Goal: Find specific page/section: Find specific page/section

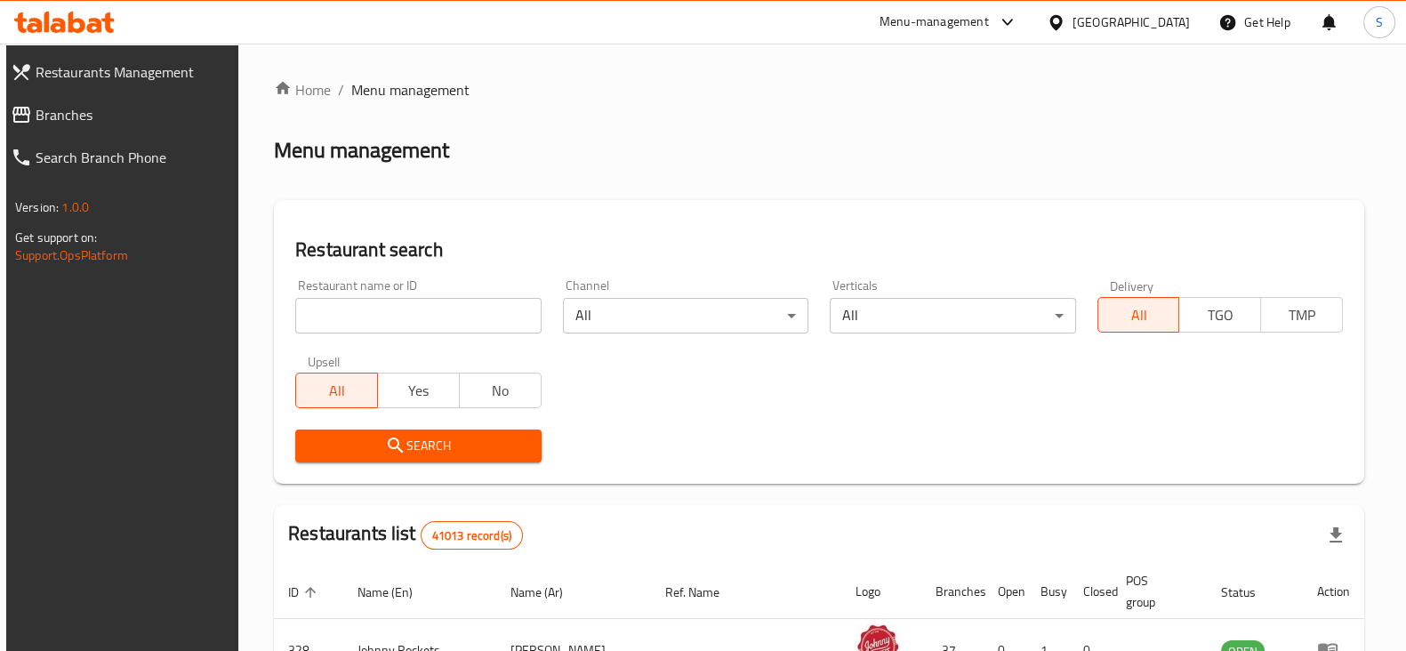
click at [487, 319] on input "search" at bounding box center [417, 316] width 245 height 36
paste input "Bird & Broth - Fried Chicken and Broth, Al Barsha South"
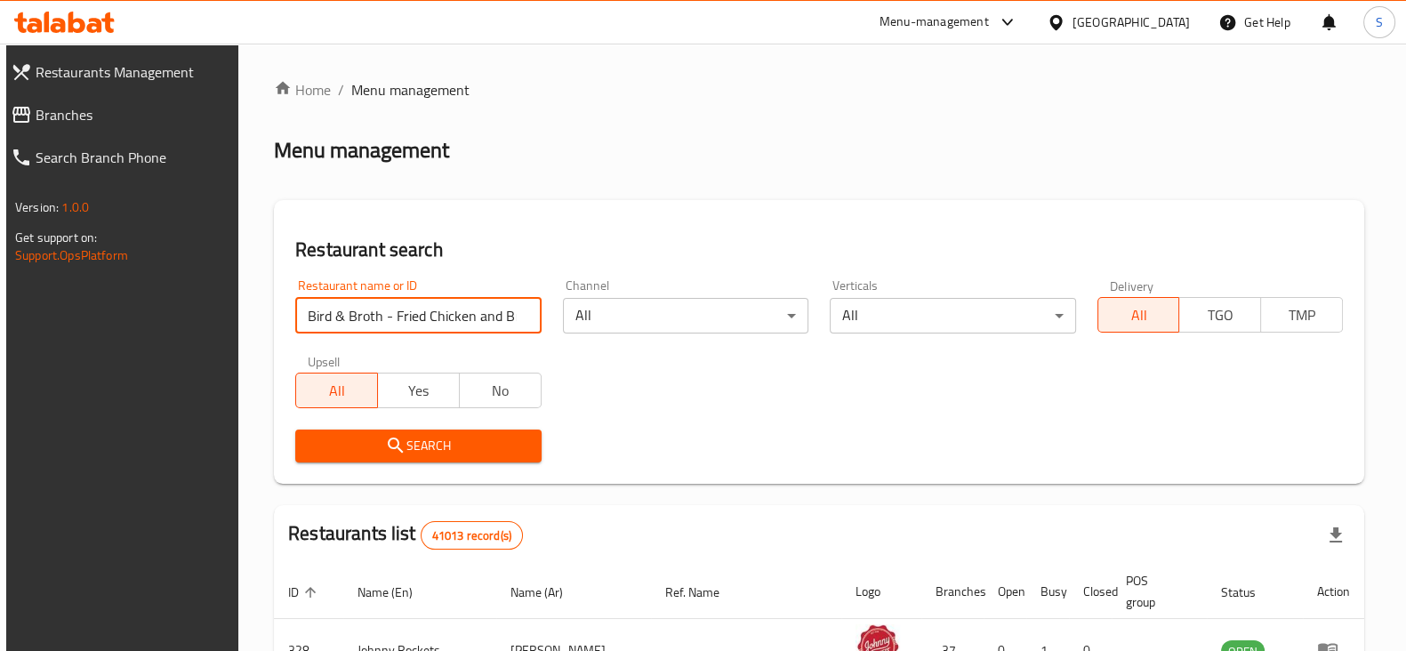
scroll to position [0, 119]
type input "Bird & Broth - Fried Chicken and Broth, Al Barsha South"
click button "Search" at bounding box center [417, 446] width 245 height 33
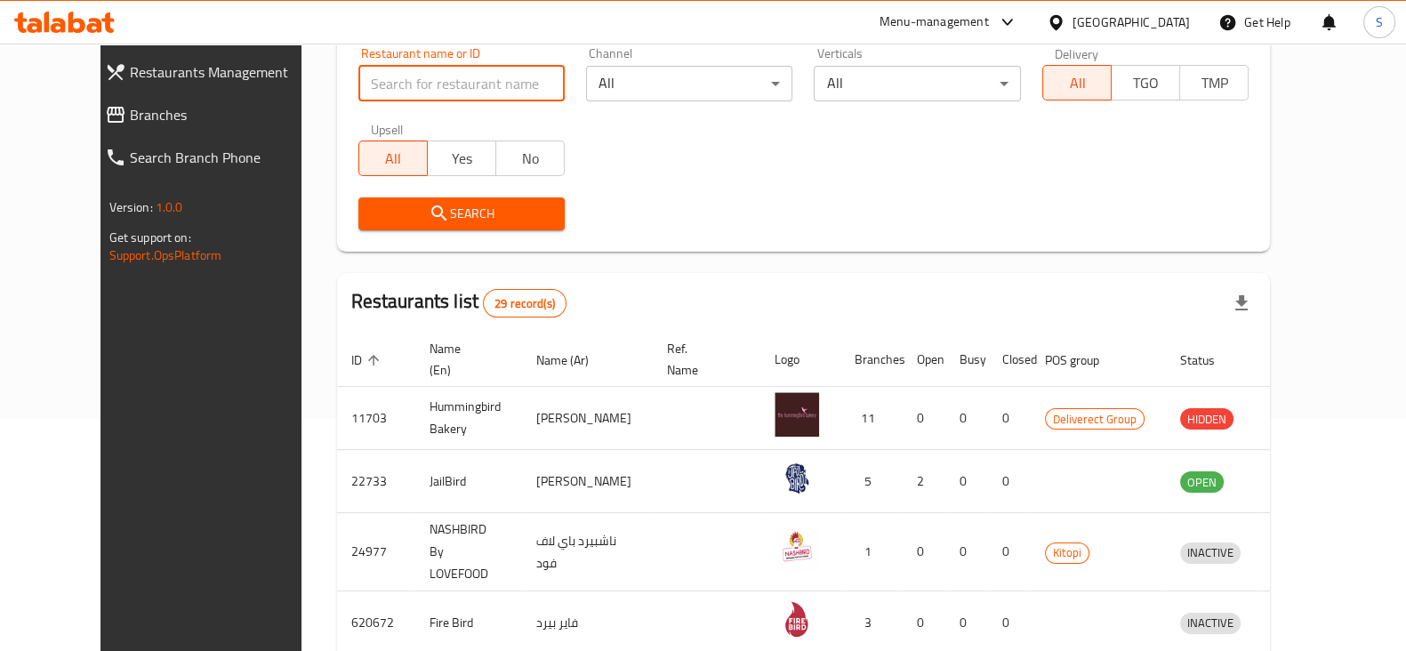
scroll to position [0, 0]
paste input "Bird & Brot"
click button "Search" at bounding box center [461, 213] width 206 height 33
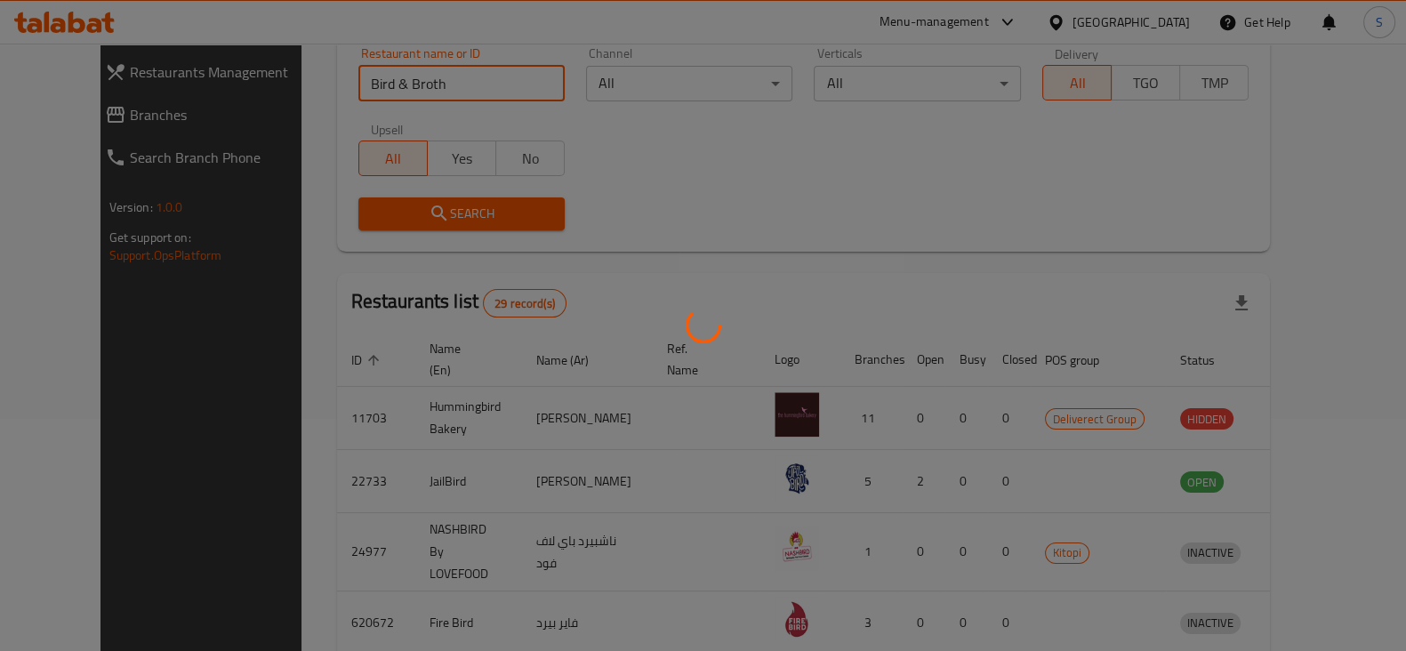
click at [809, 200] on div at bounding box center [703, 325] width 1406 height 651
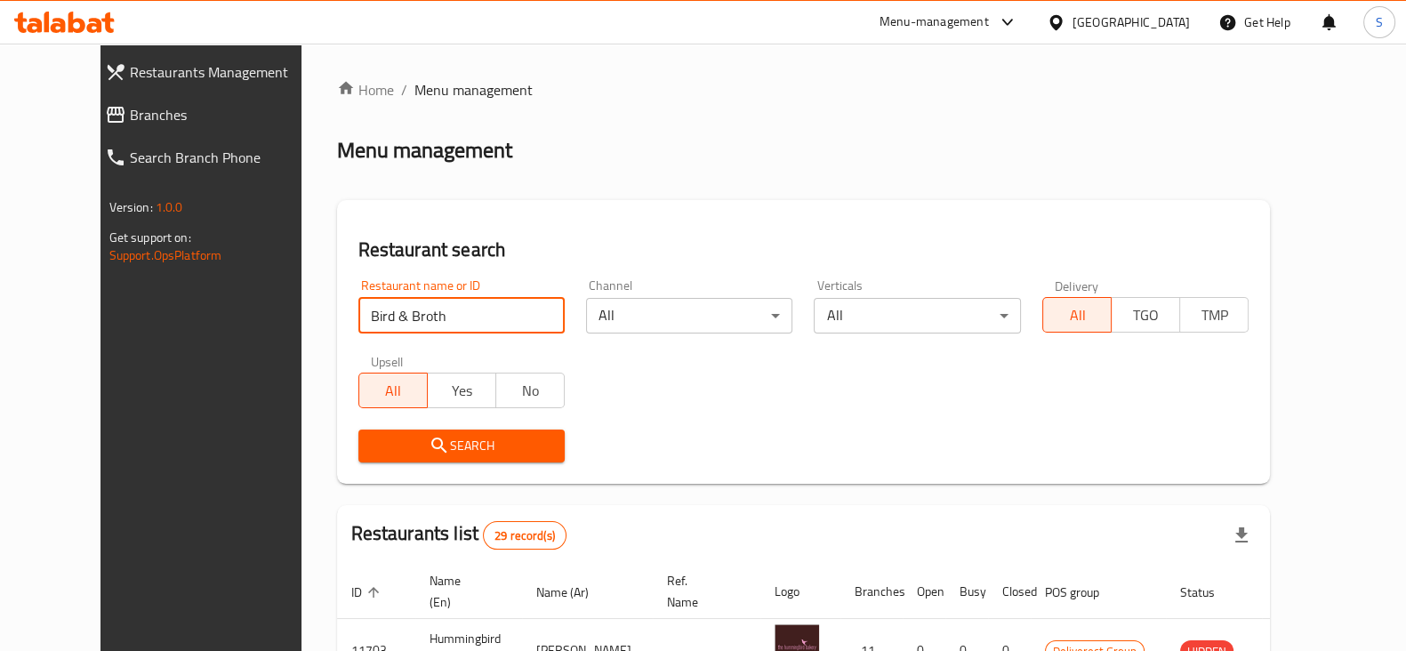
drag, startPoint x: 398, startPoint y: 312, endPoint x: 183, endPoint y: 278, distance: 217.0
type input "maraheb"
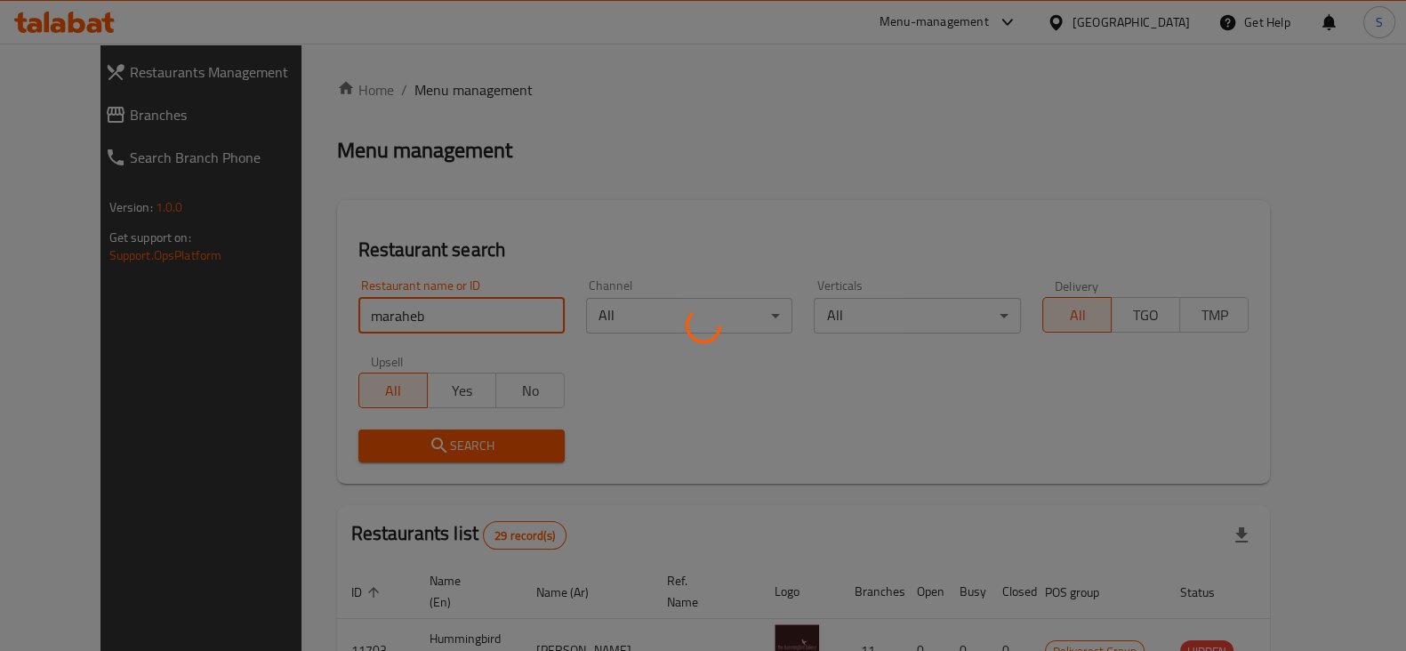
click at [794, 212] on div at bounding box center [703, 325] width 1406 height 651
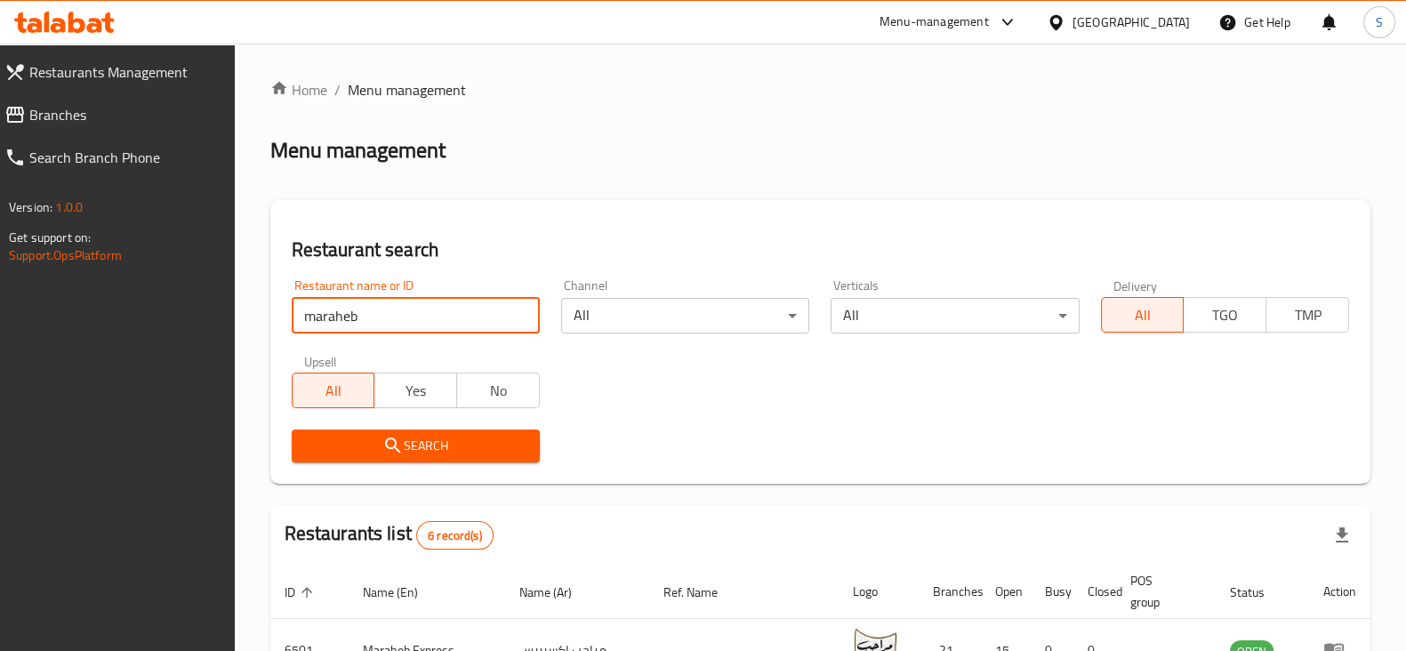
drag, startPoint x: 393, startPoint y: 310, endPoint x: 202, endPoint y: 267, distance: 196.1
click at [292, 292] on div "Restaurant name or ID maraheb Restaurant name or ID" at bounding box center [416, 306] width 248 height 54
paste input "704961"
type input "704961"
click button "Search" at bounding box center [416, 446] width 248 height 33
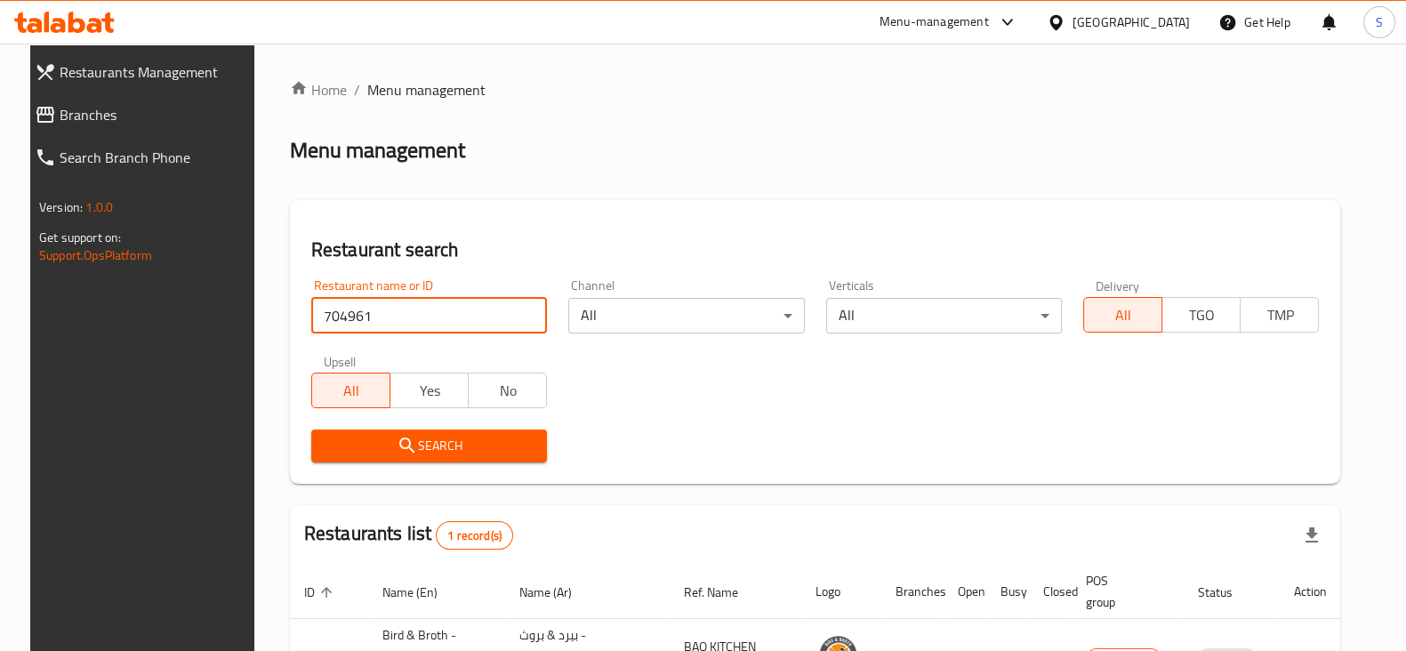
click at [654, 144] on div at bounding box center [703, 325] width 1406 height 651
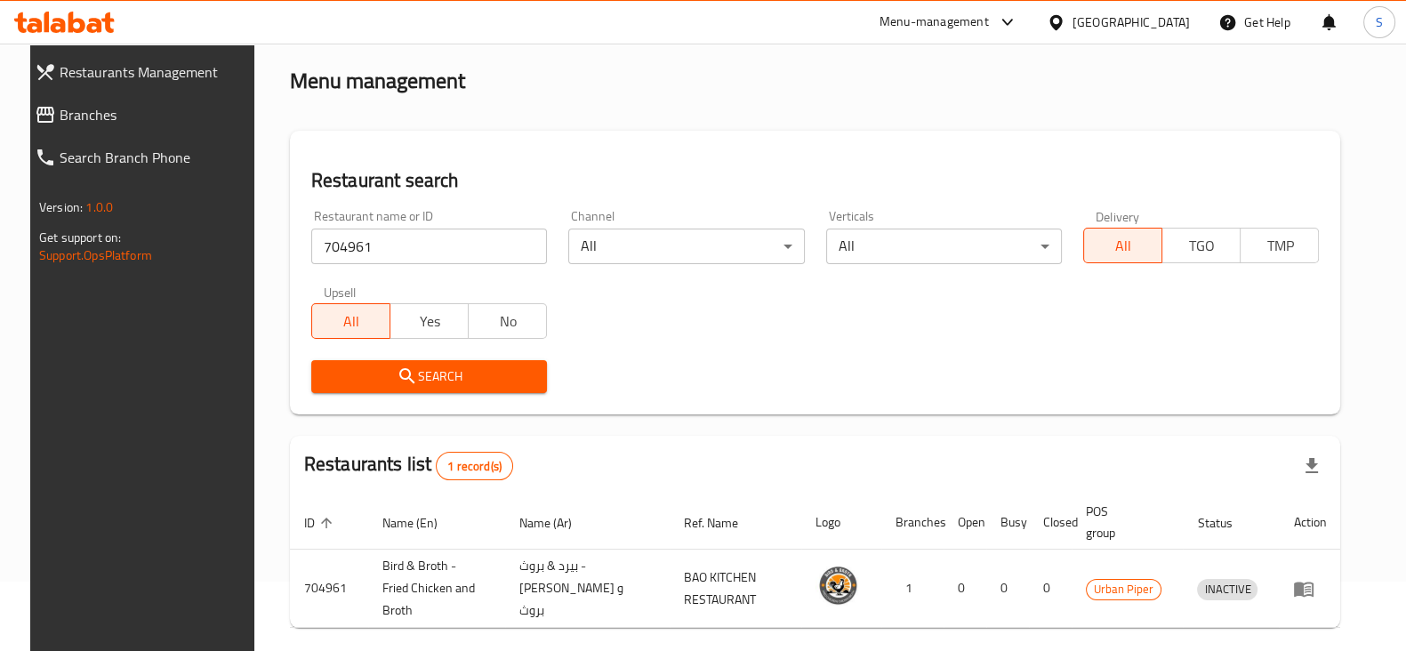
scroll to position [128, 0]
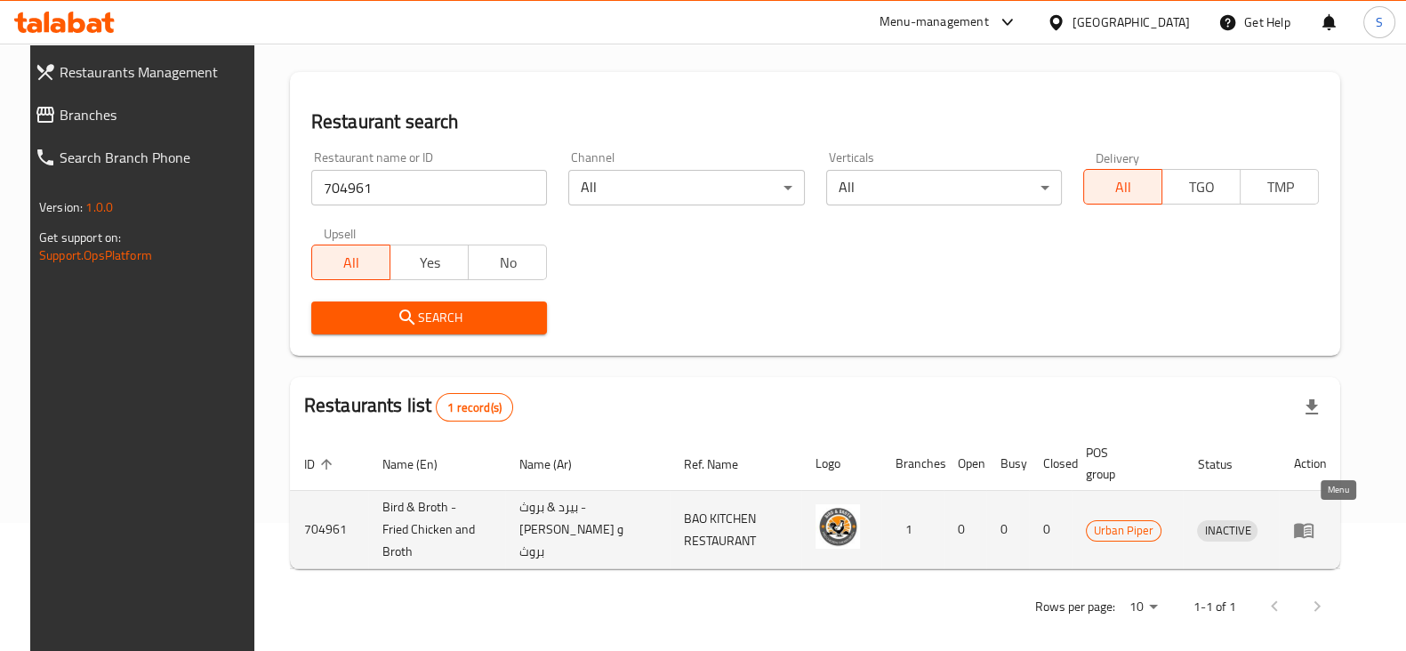
click at [1314, 527] on icon "enhanced table" at bounding box center [1304, 530] width 20 height 15
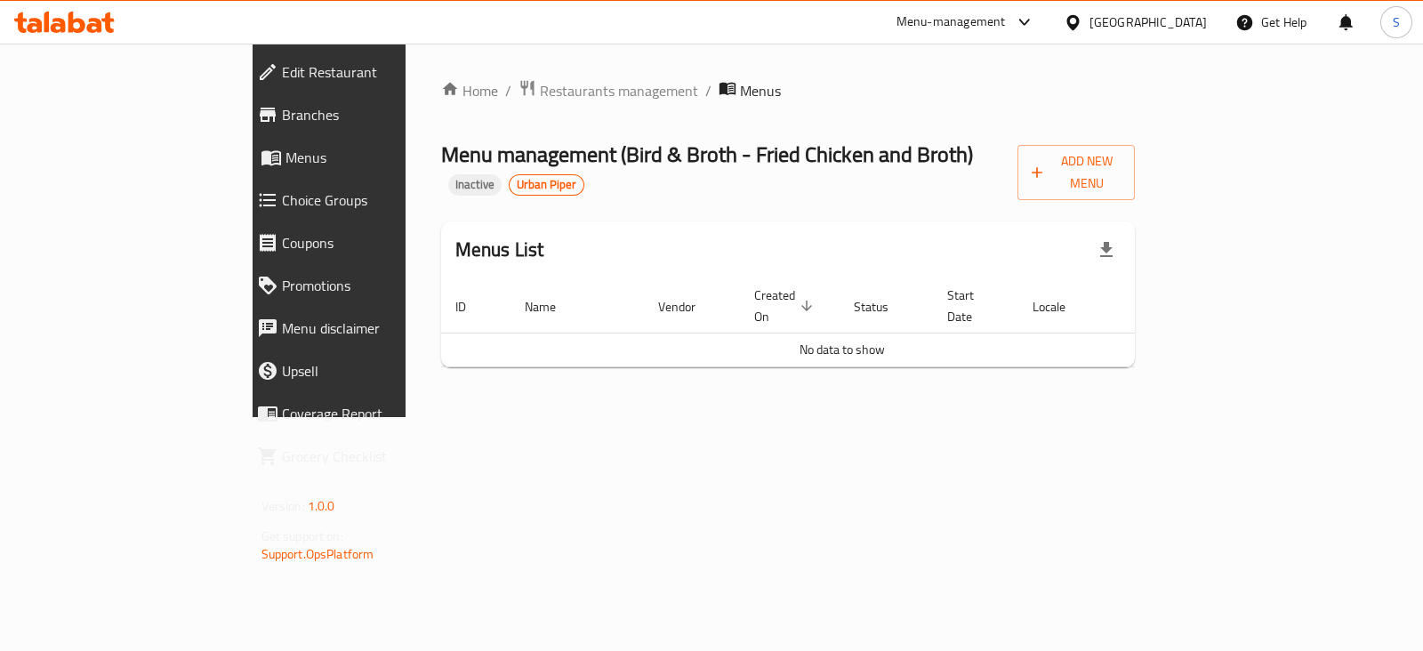
drag, startPoint x: 440, startPoint y: 91, endPoint x: 451, endPoint y: 188, distance: 97.5
click at [540, 92] on span "Restaurants management" at bounding box center [619, 90] width 158 height 21
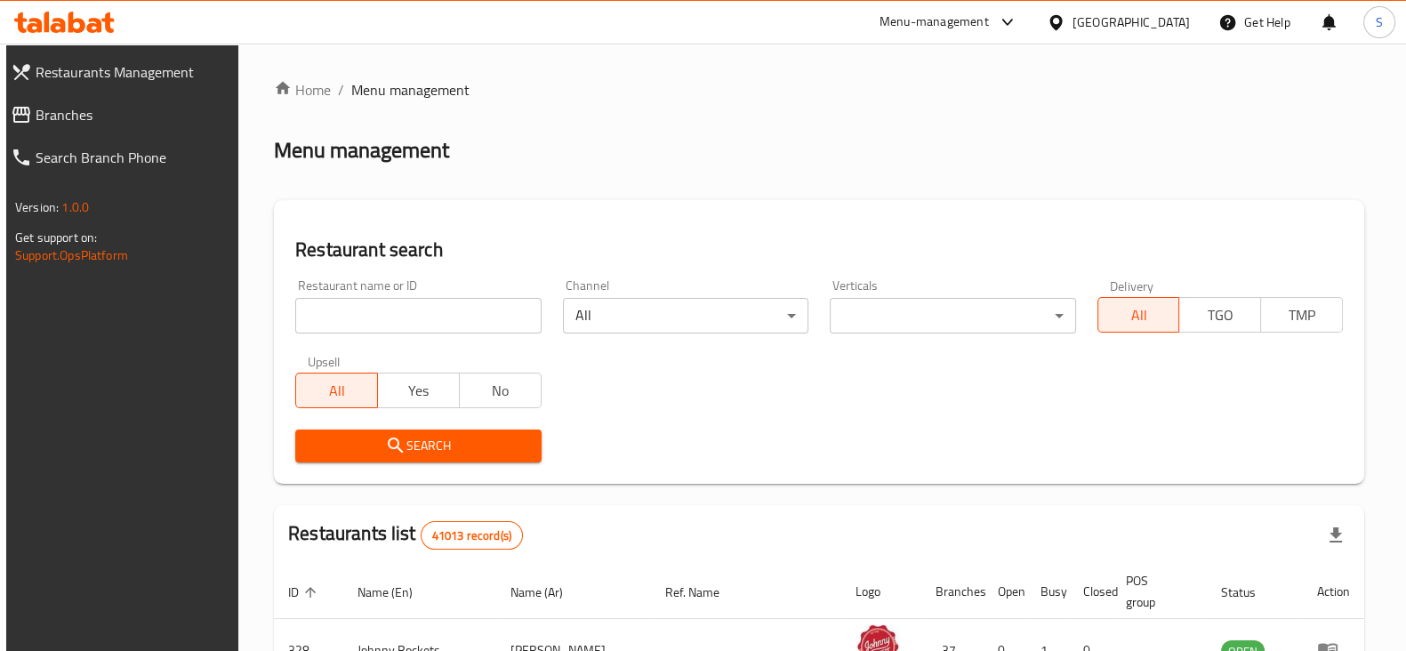
click at [422, 312] on input "search" at bounding box center [417, 316] width 245 height 36
click button "Search" at bounding box center [417, 446] width 245 height 33
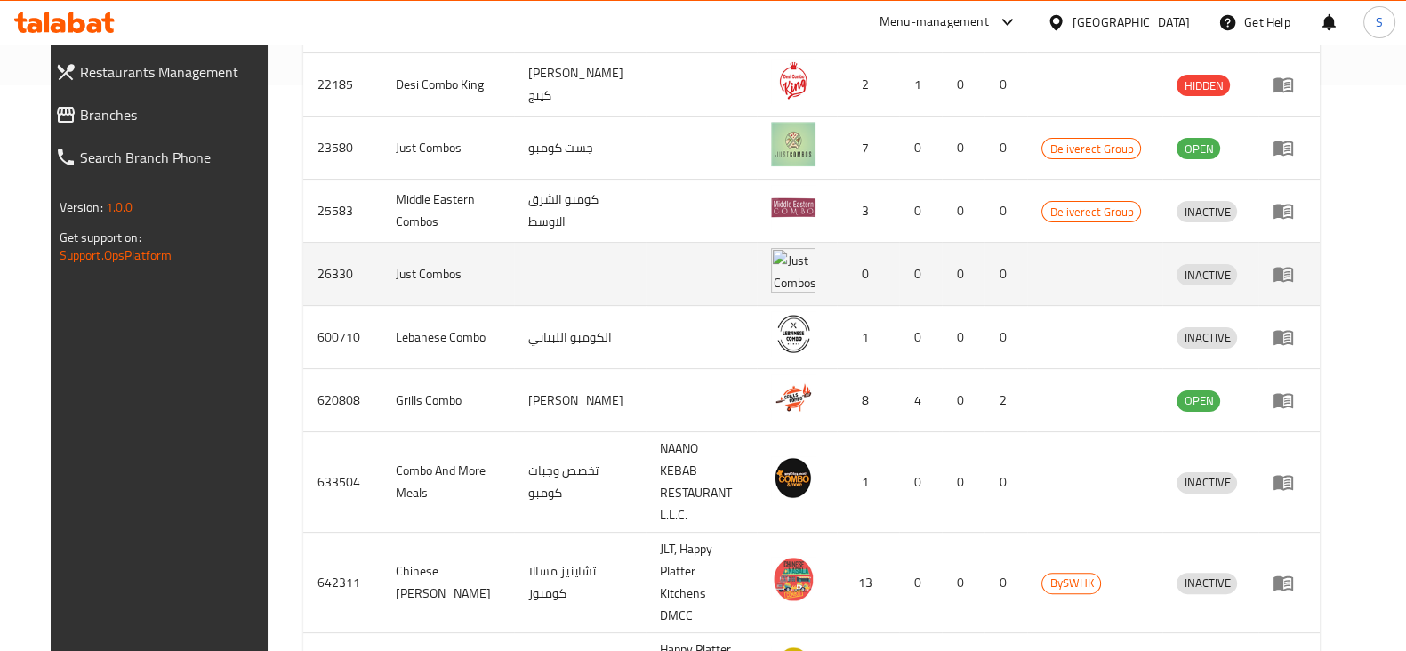
scroll to position [10, 0]
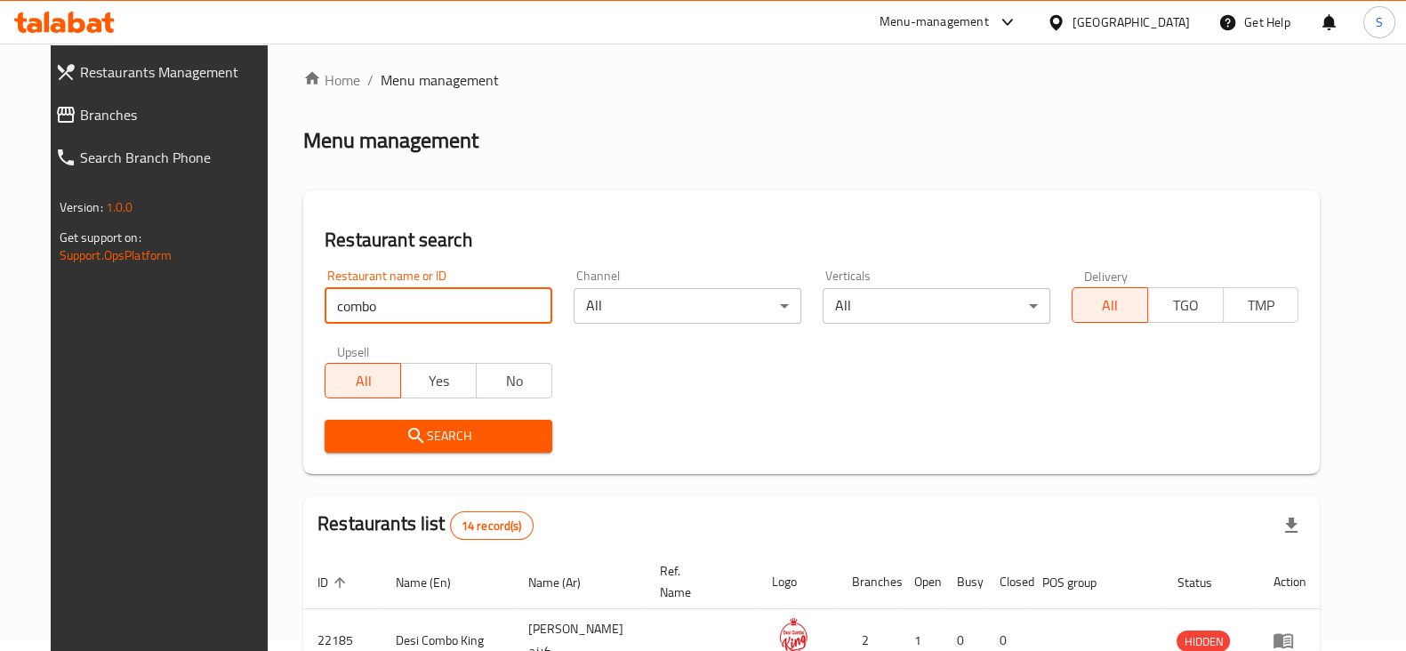
drag, startPoint x: 386, startPoint y: 300, endPoint x: 274, endPoint y: 275, distance: 114.8
click at [303, 275] on div "Restaurant search Restaurant name or ID combo Restaurant name or ID Channel All…" at bounding box center [811, 332] width 1017 height 284
paste input "703349"
type input "703349"
click button "Search" at bounding box center [439, 436] width 228 height 33
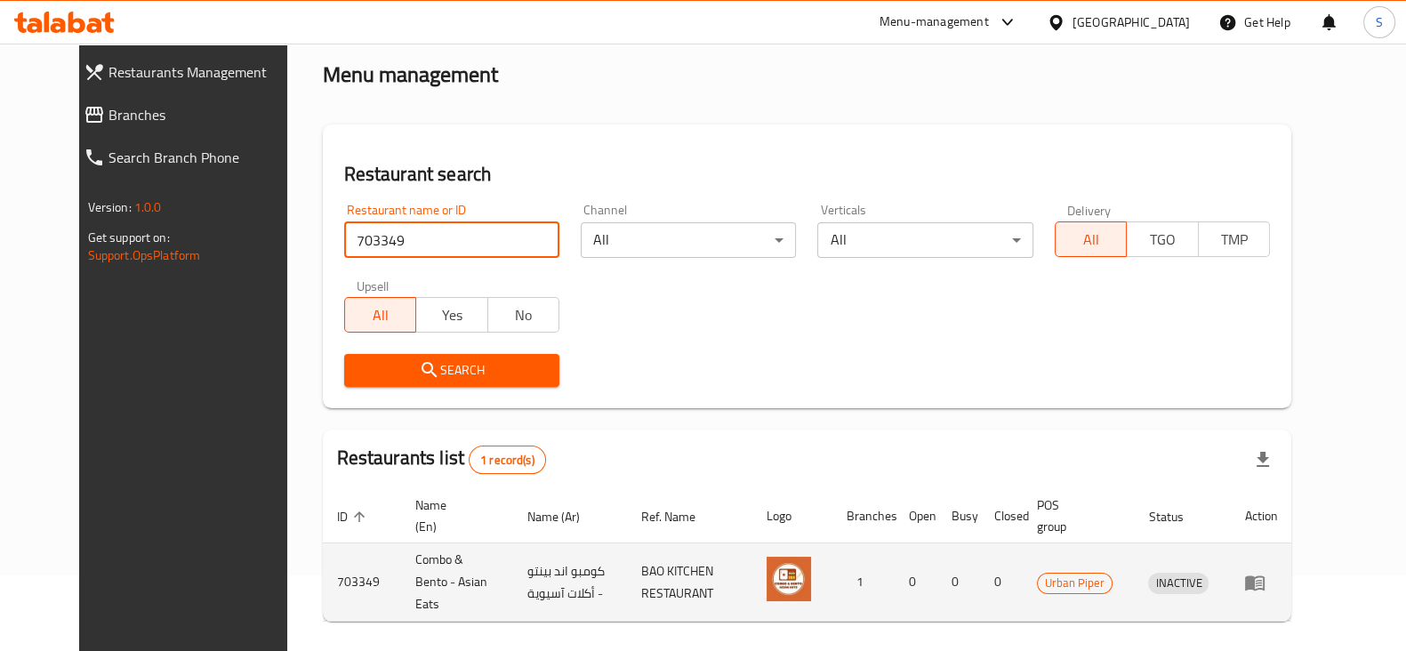
scroll to position [128, 0]
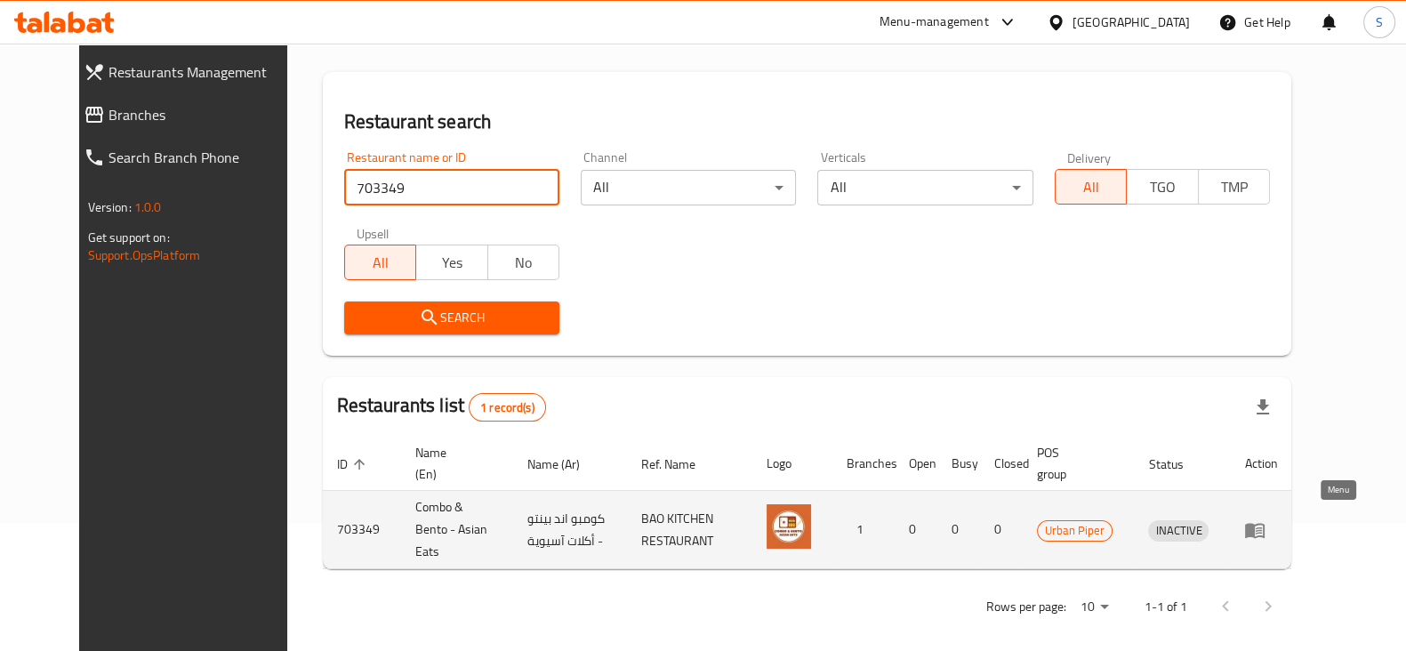
click at [1265, 523] on icon "enhanced table" at bounding box center [1255, 530] width 20 height 15
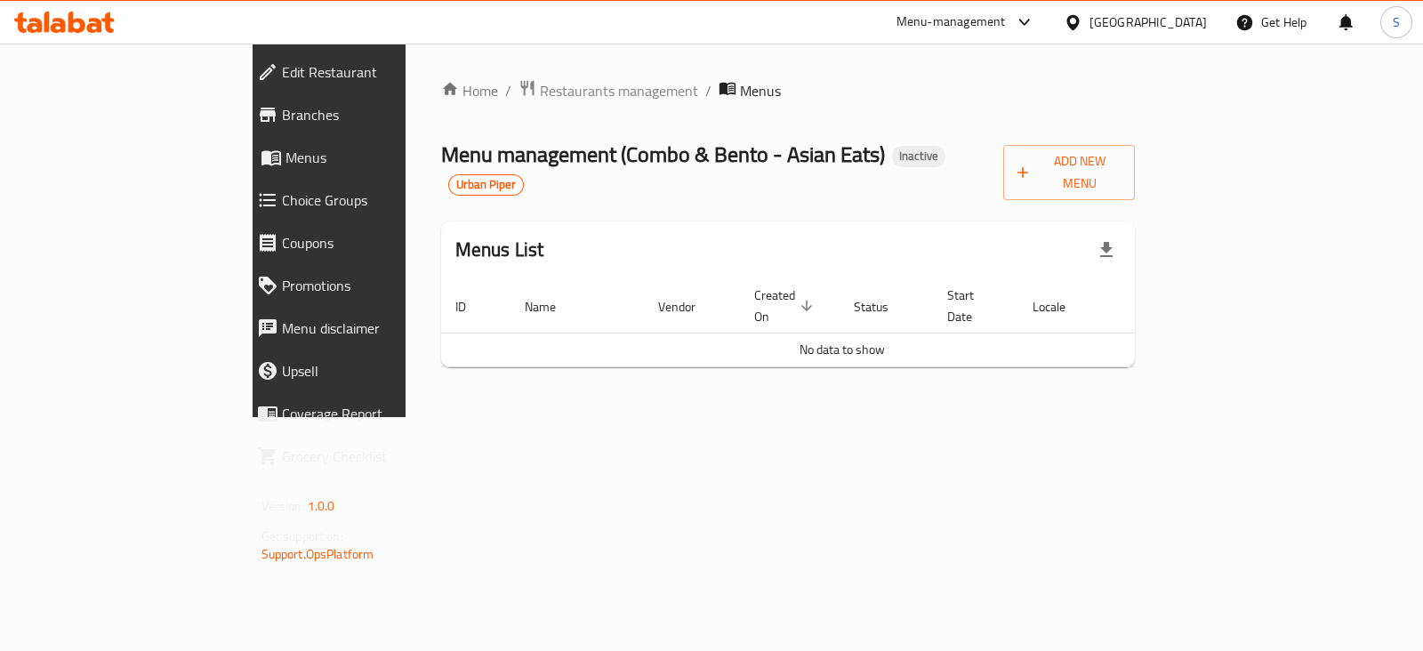
drag, startPoint x: 431, startPoint y: 97, endPoint x: 431, endPoint y: 107, distance: 9.8
click at [540, 97] on span "Restaurants management" at bounding box center [619, 90] width 158 height 21
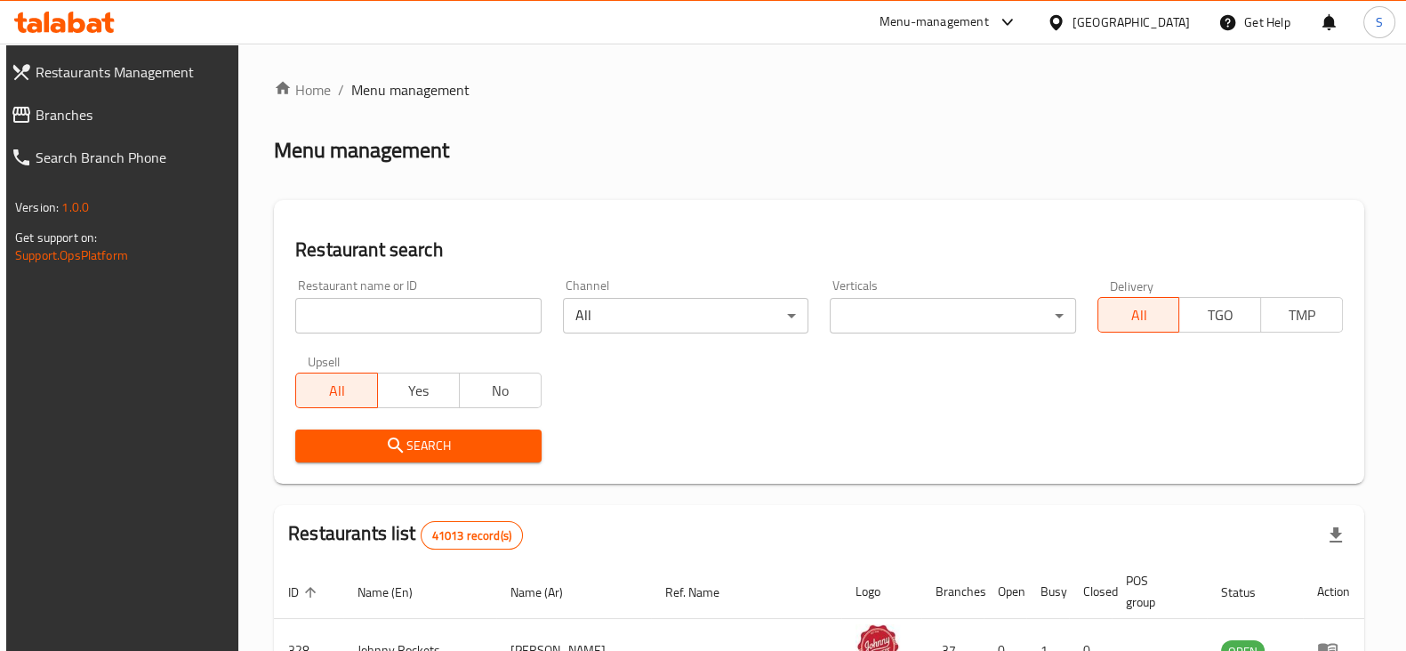
click at [436, 327] on input "search" at bounding box center [417, 316] width 245 height 36
type input "slurpy udon"
click button "Search" at bounding box center [417, 446] width 245 height 33
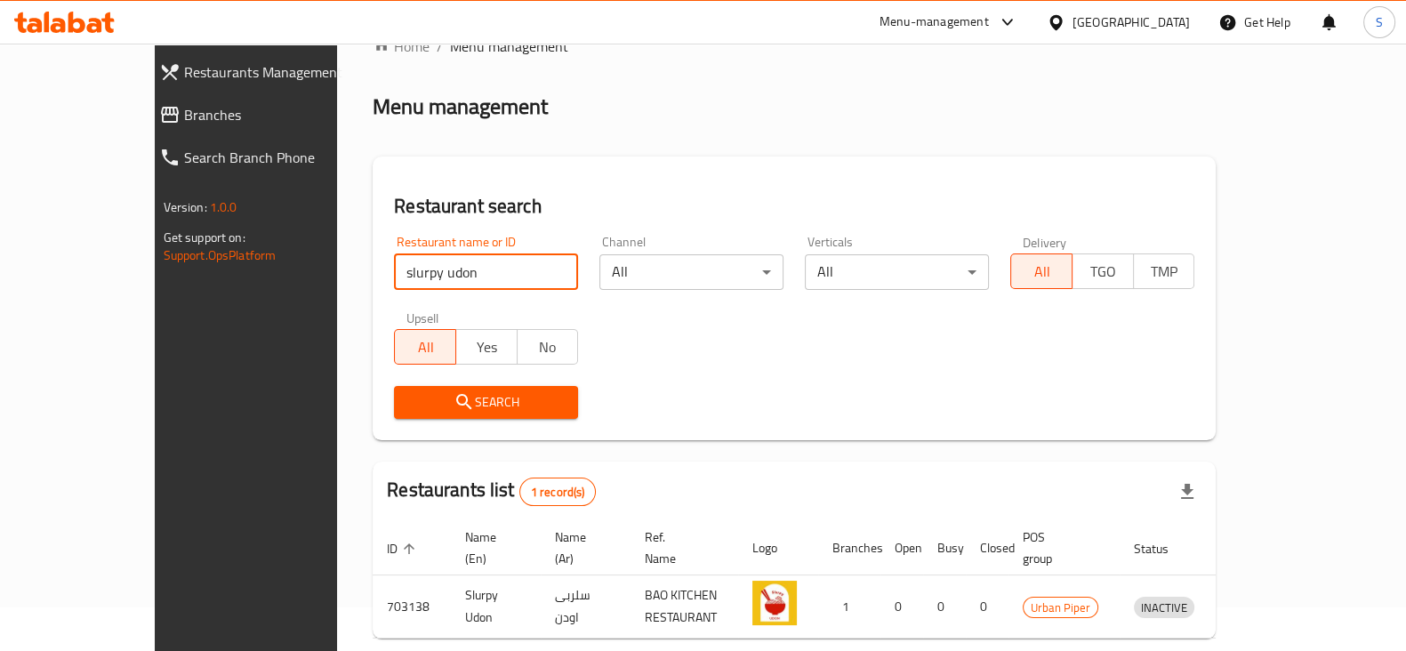
scroll to position [107, 0]
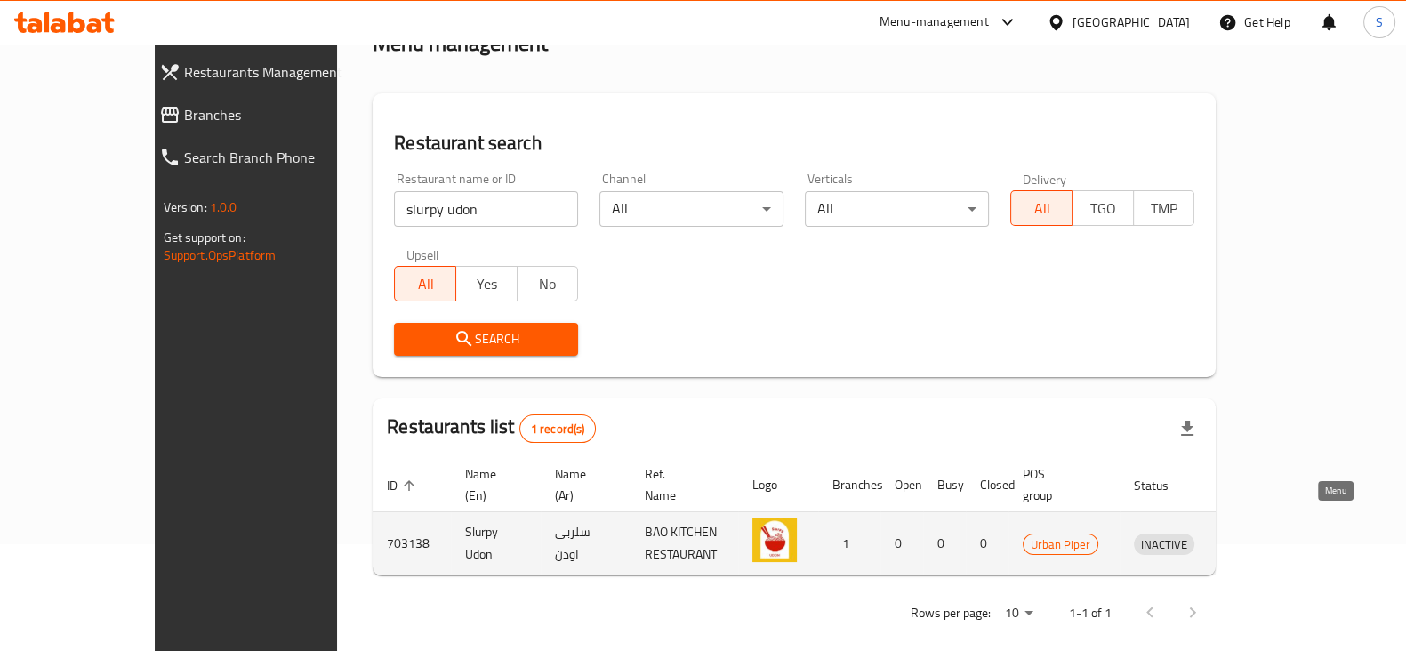
click at [1251, 533] on icon "enhanced table" at bounding box center [1240, 543] width 21 height 21
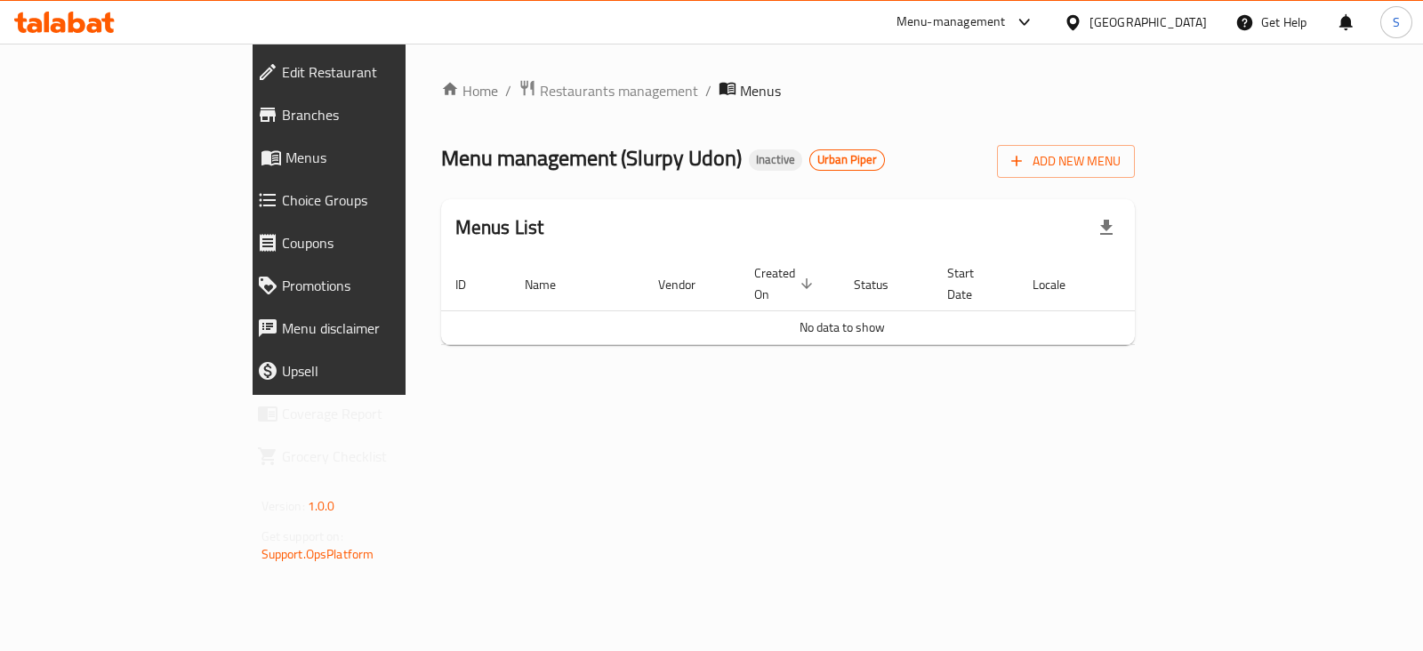
click at [540, 92] on span "Restaurants management" at bounding box center [619, 90] width 158 height 21
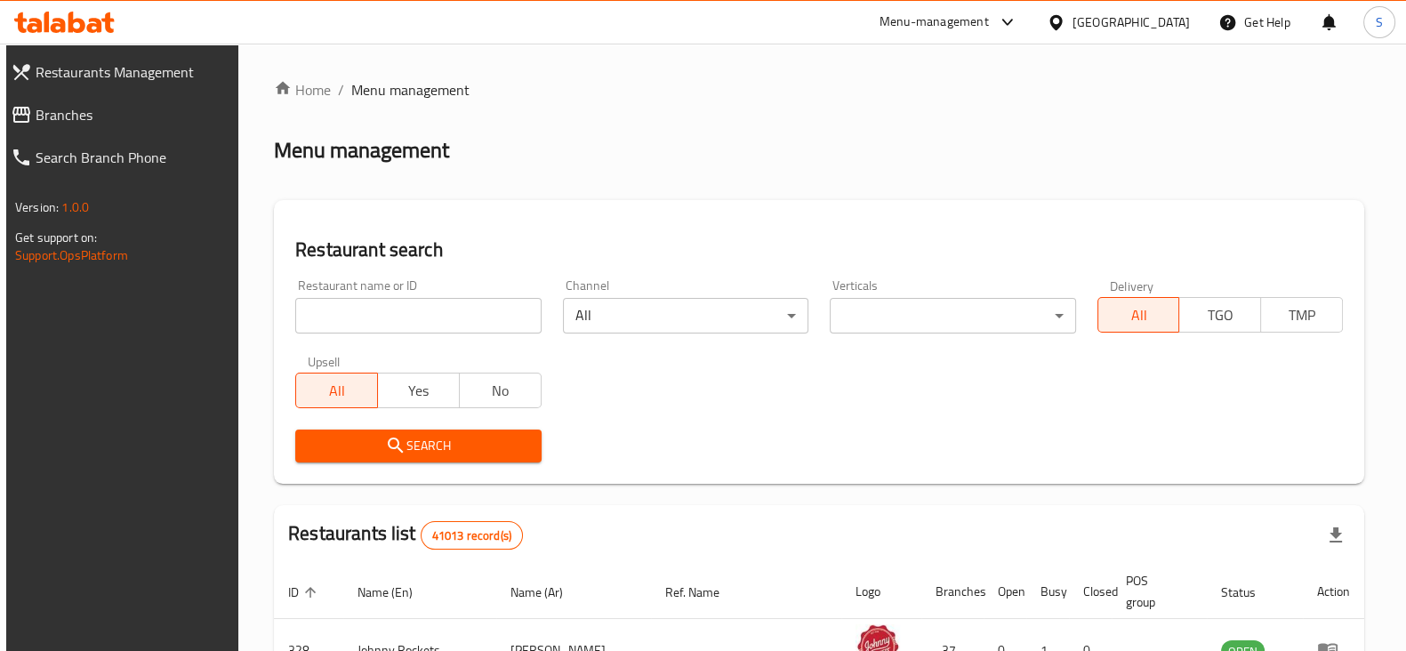
click at [515, 304] on input "search" at bounding box center [417, 316] width 245 height 36
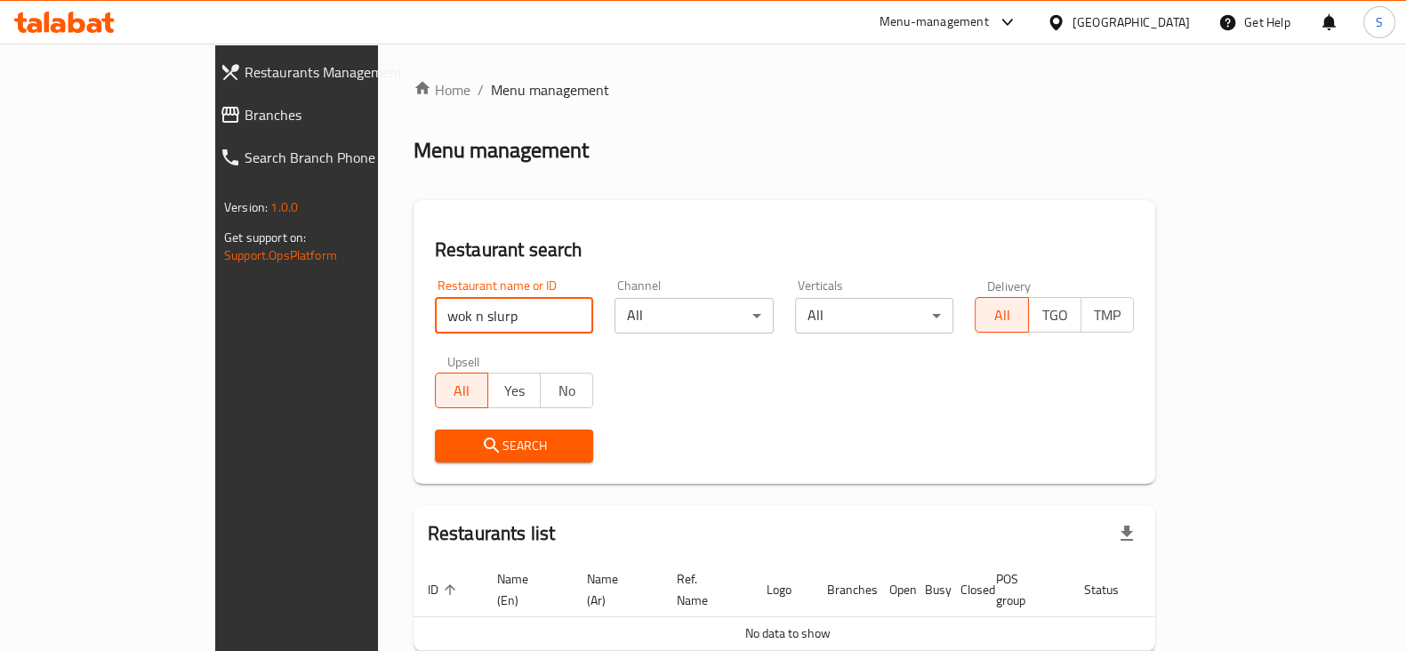
type input "wok n slurp"
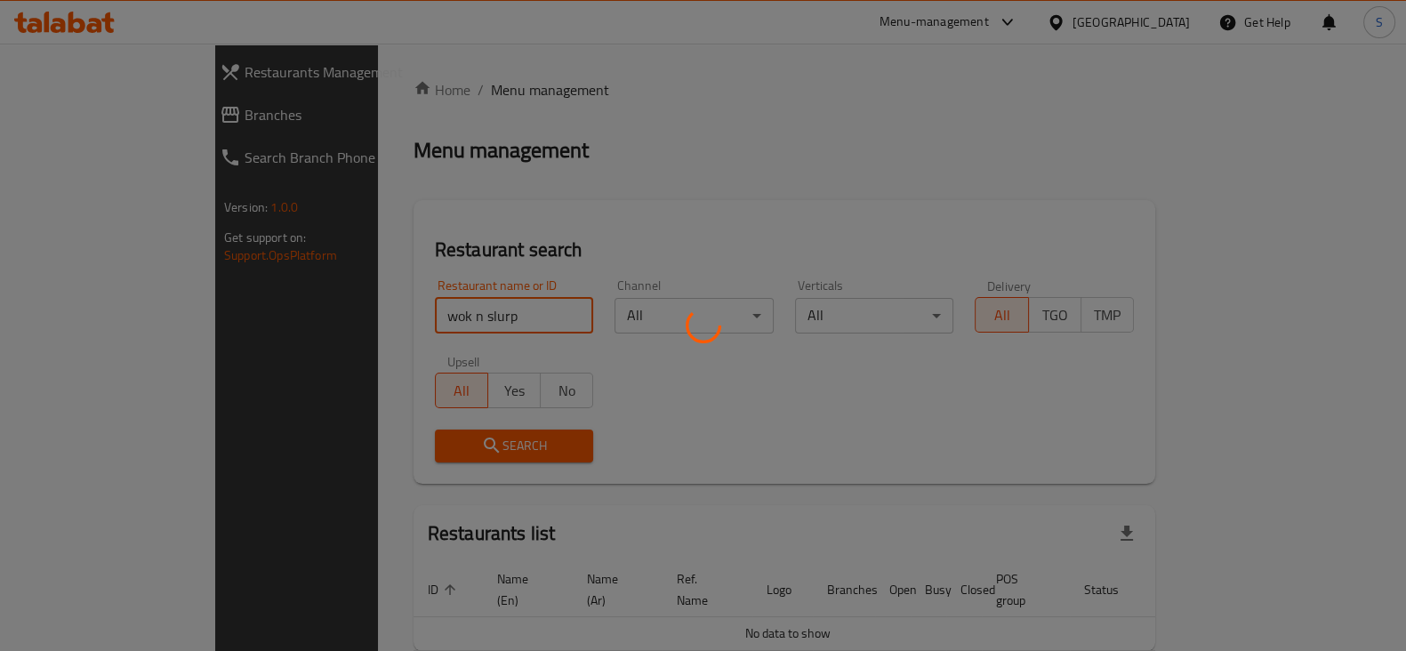
click at [644, 233] on div at bounding box center [703, 325] width 1406 height 651
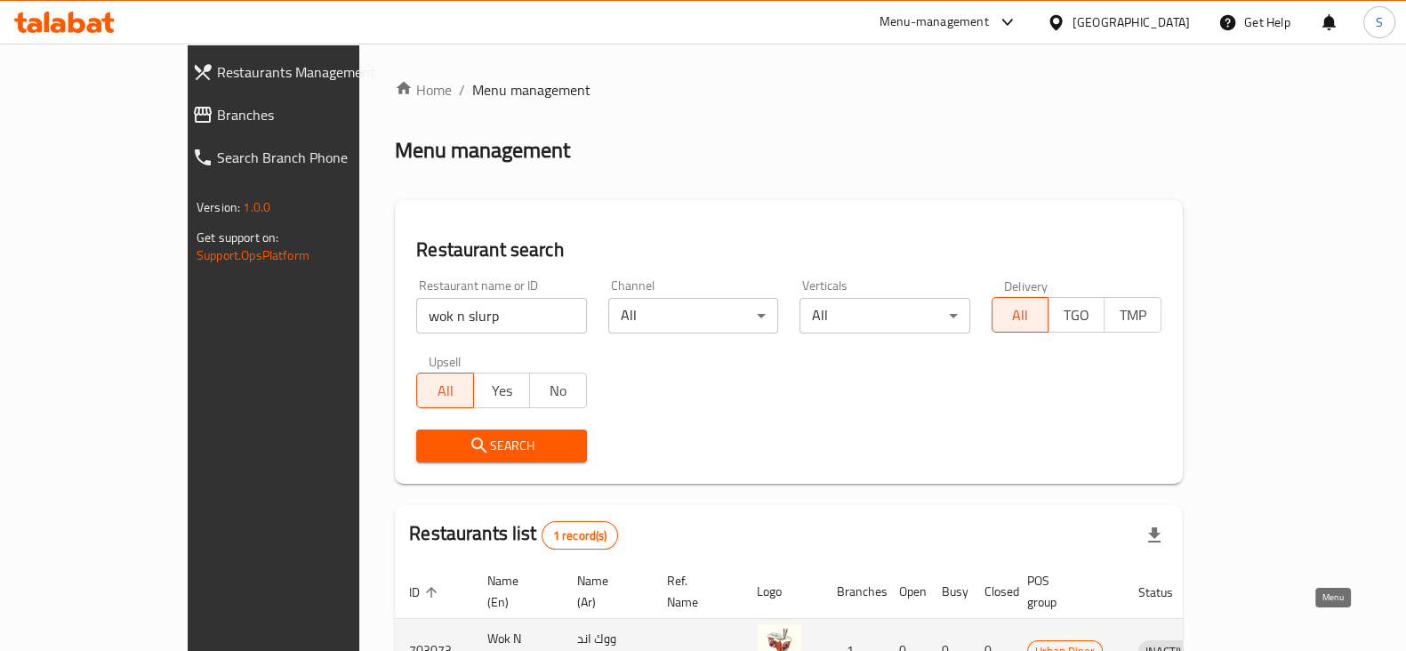
click at [1252, 648] on icon "enhanced table" at bounding box center [1249, 651] width 6 height 7
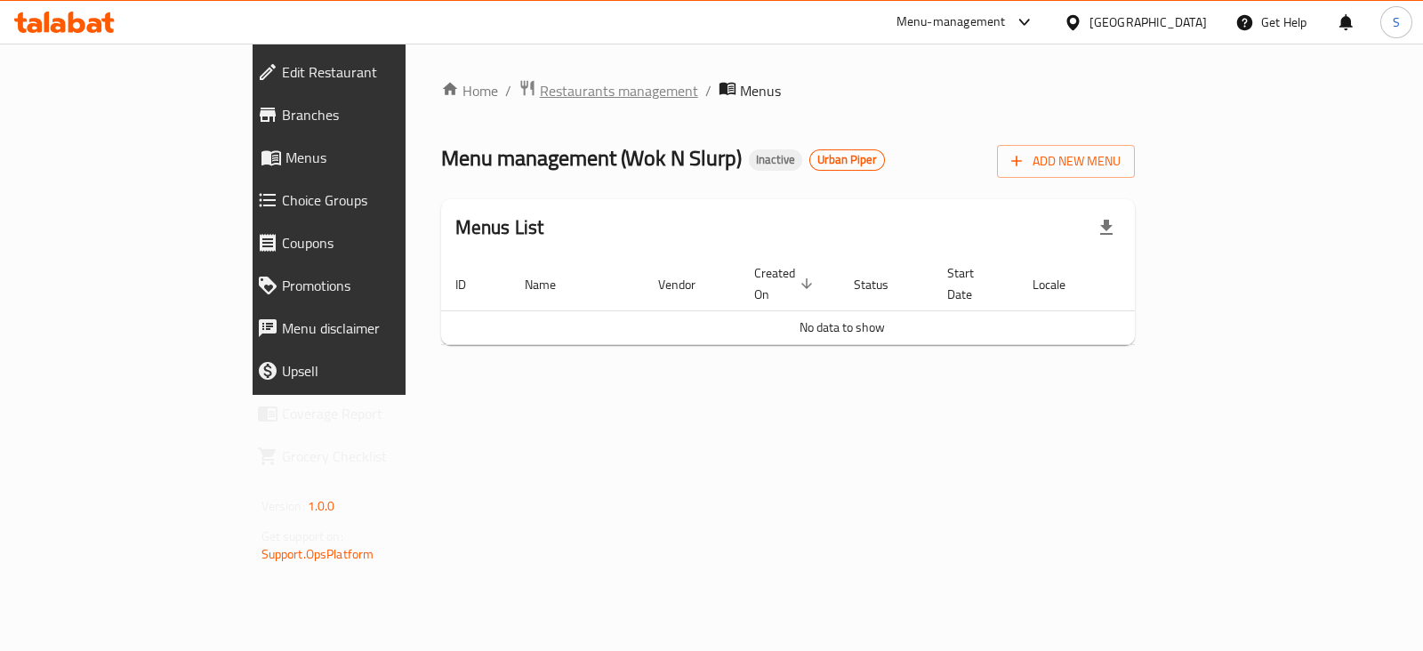
click at [540, 93] on span "Restaurants management" at bounding box center [619, 90] width 158 height 21
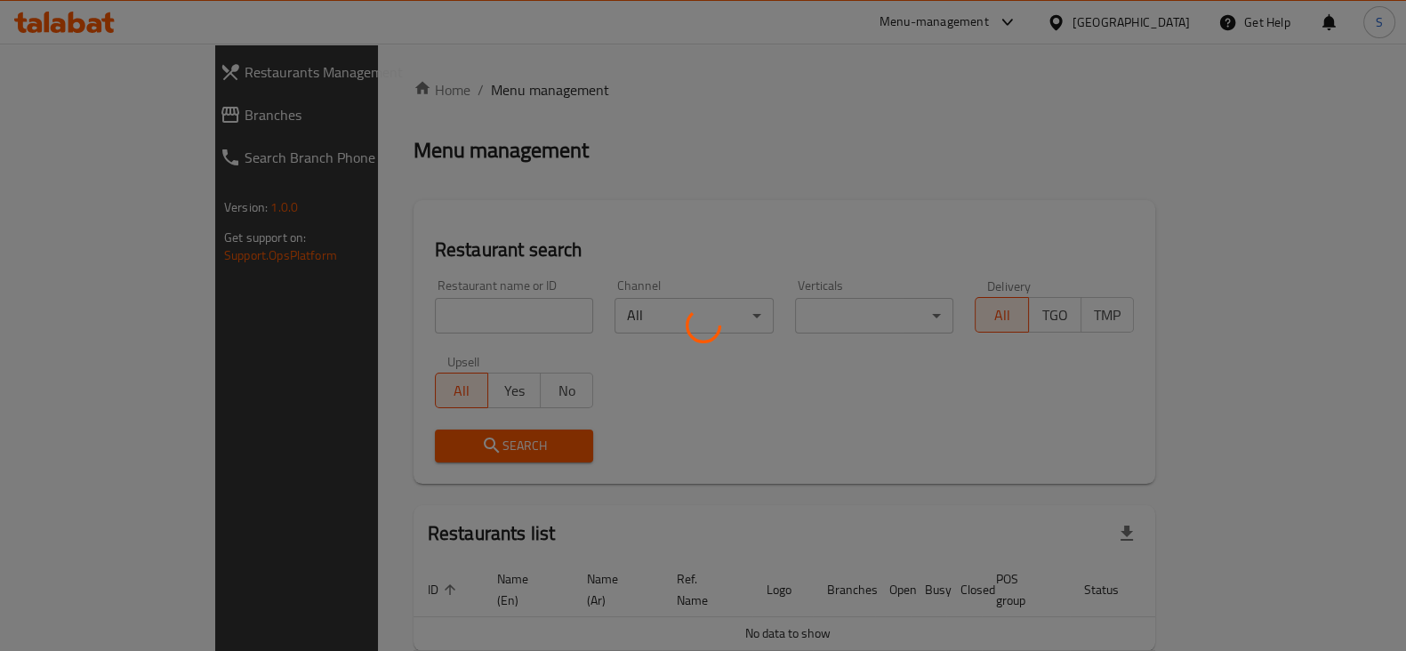
click at [464, 318] on div at bounding box center [703, 325] width 1406 height 651
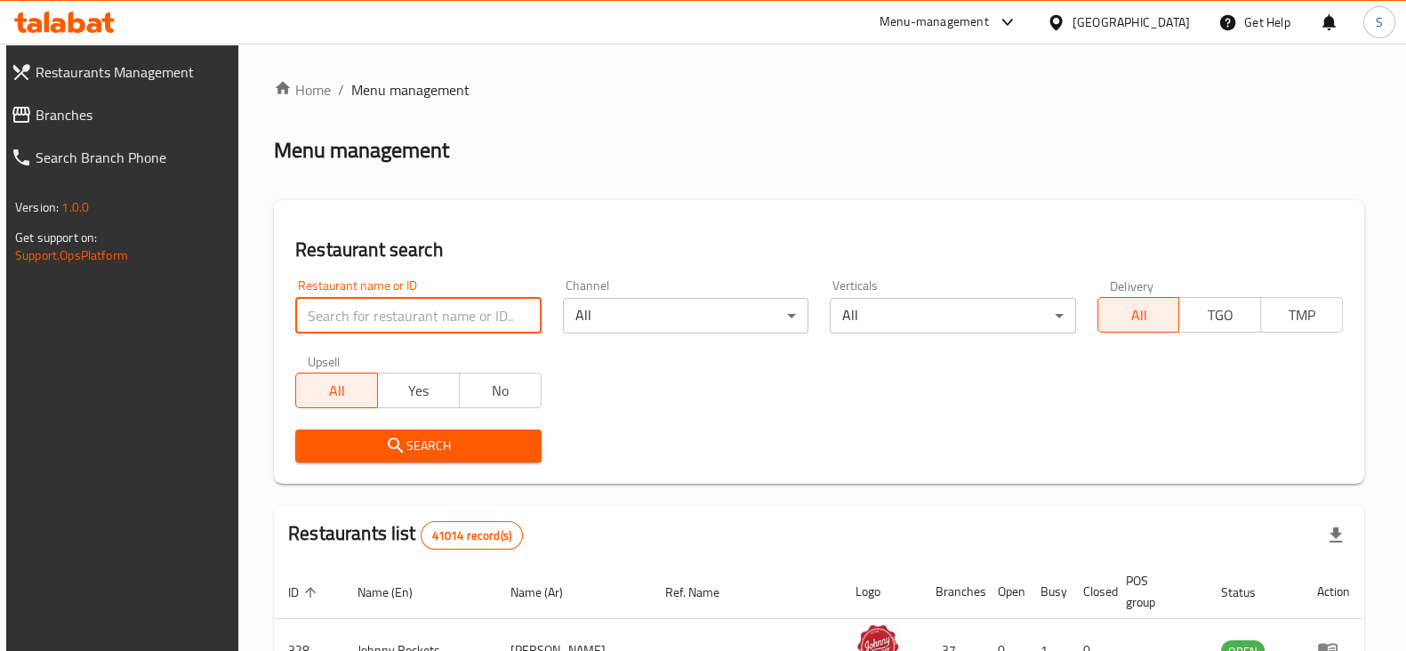
click at [477, 324] on input "search" at bounding box center [417, 316] width 245 height 36
type input "maraheb express"
click button "Search" at bounding box center [417, 446] width 245 height 33
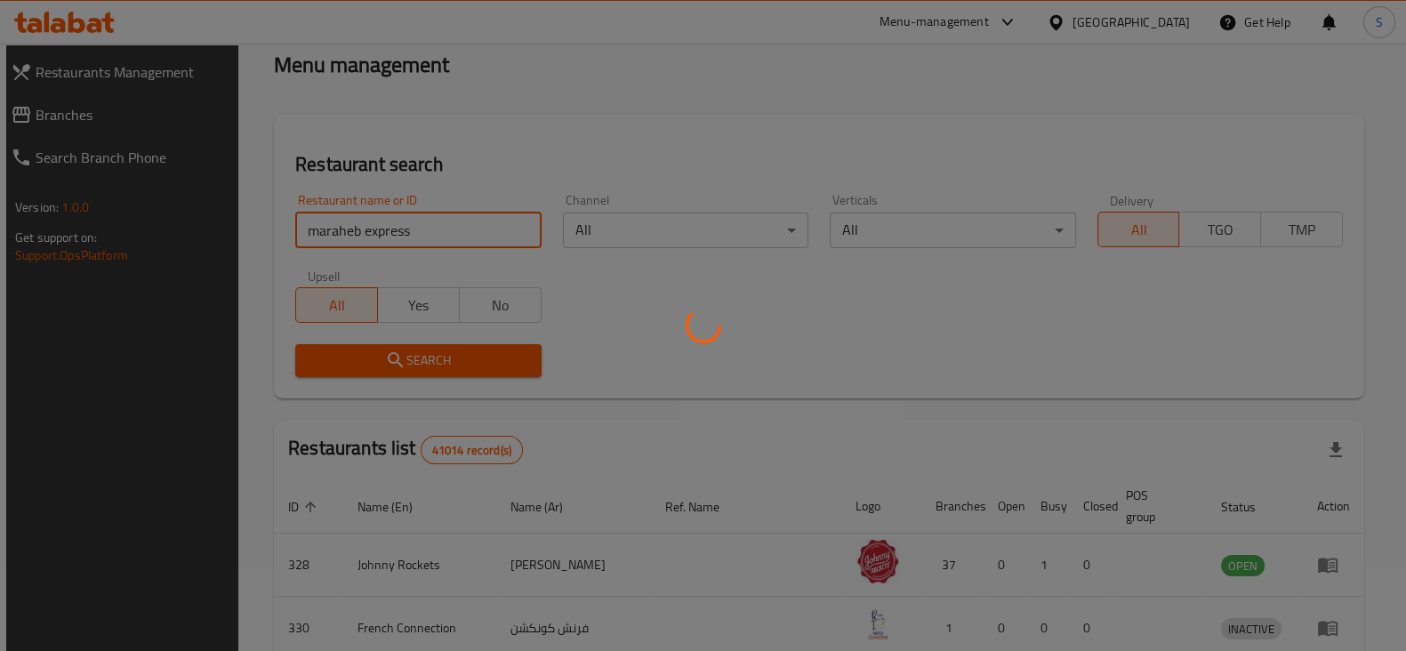
scroll to position [221, 0]
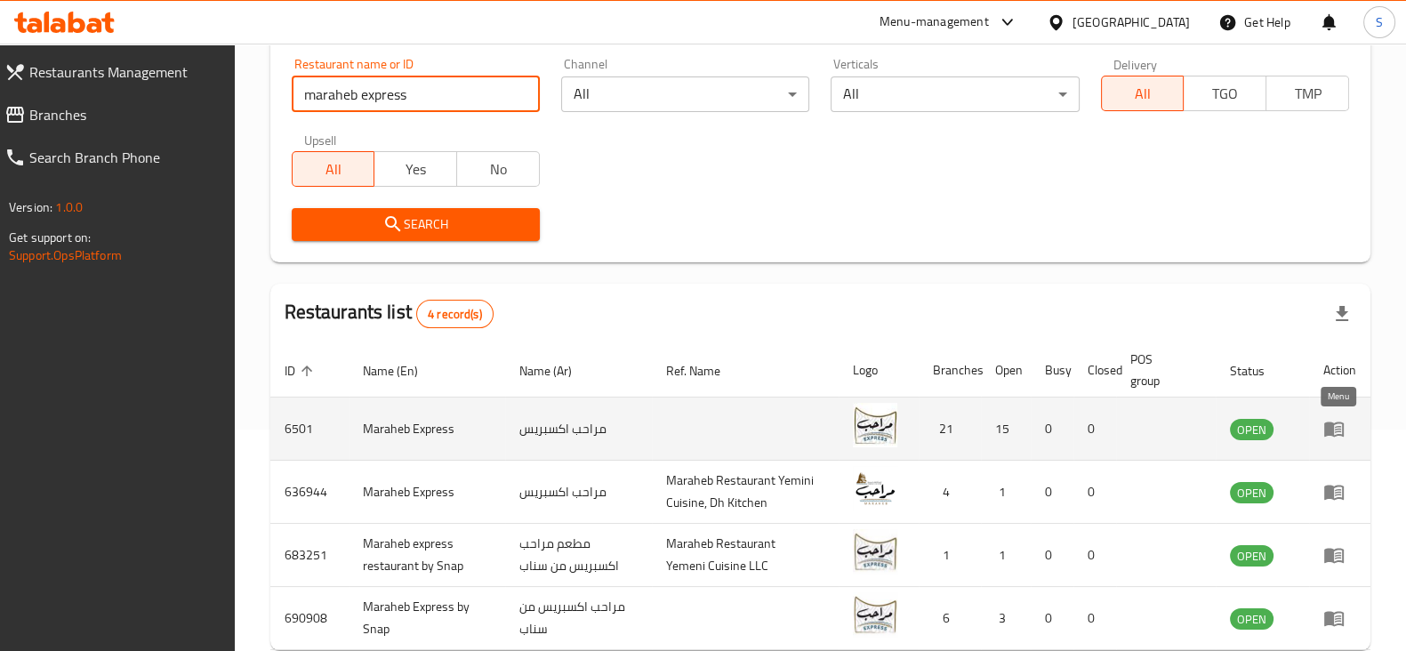
click at [1338, 427] on icon "enhanced table" at bounding box center [1334, 428] width 21 height 21
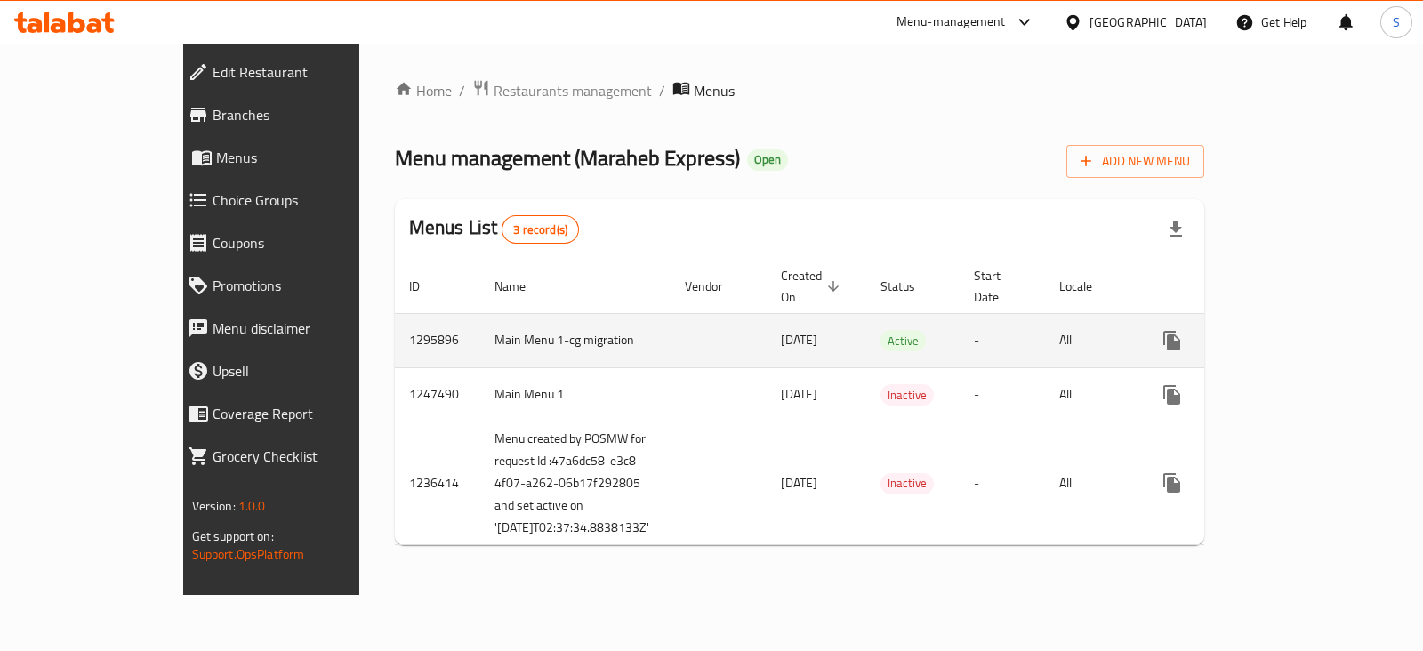
click at [1311, 330] on icon "enhanced table" at bounding box center [1300, 340] width 21 height 21
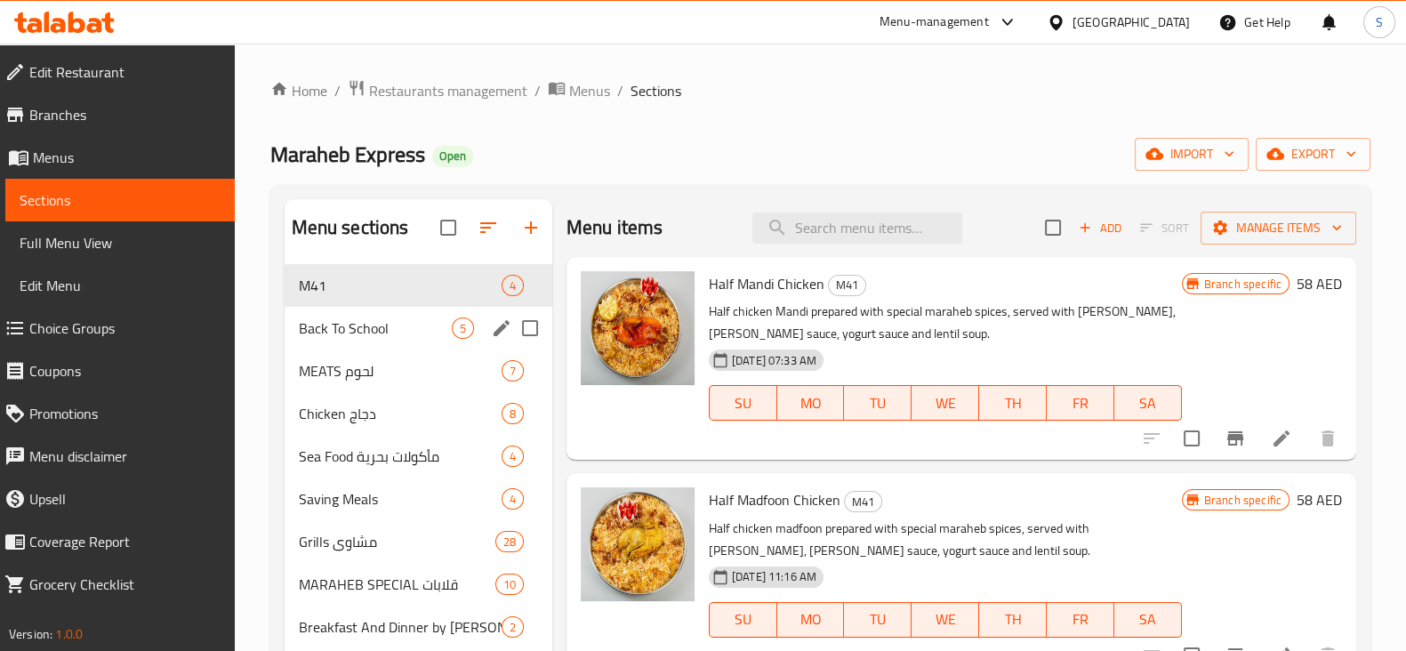
click at [416, 315] on div "Back To School 5" at bounding box center [419, 328] width 268 height 43
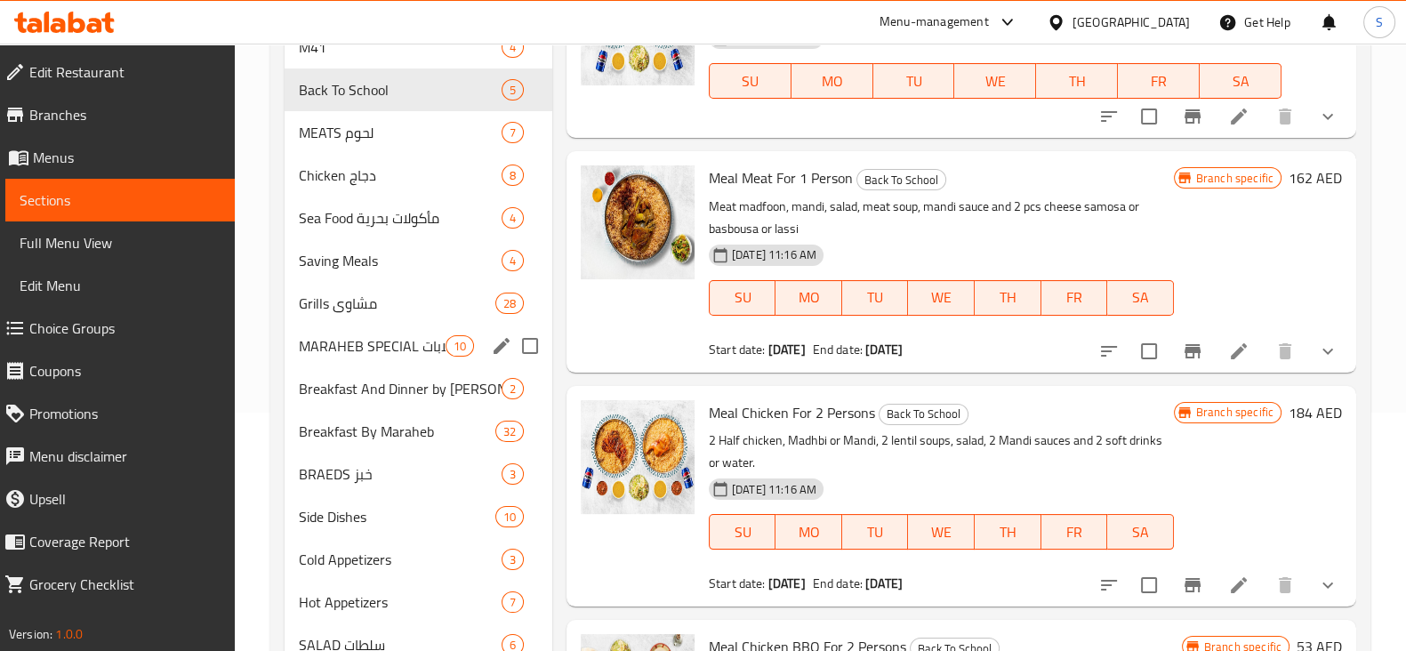
scroll to position [138, 0]
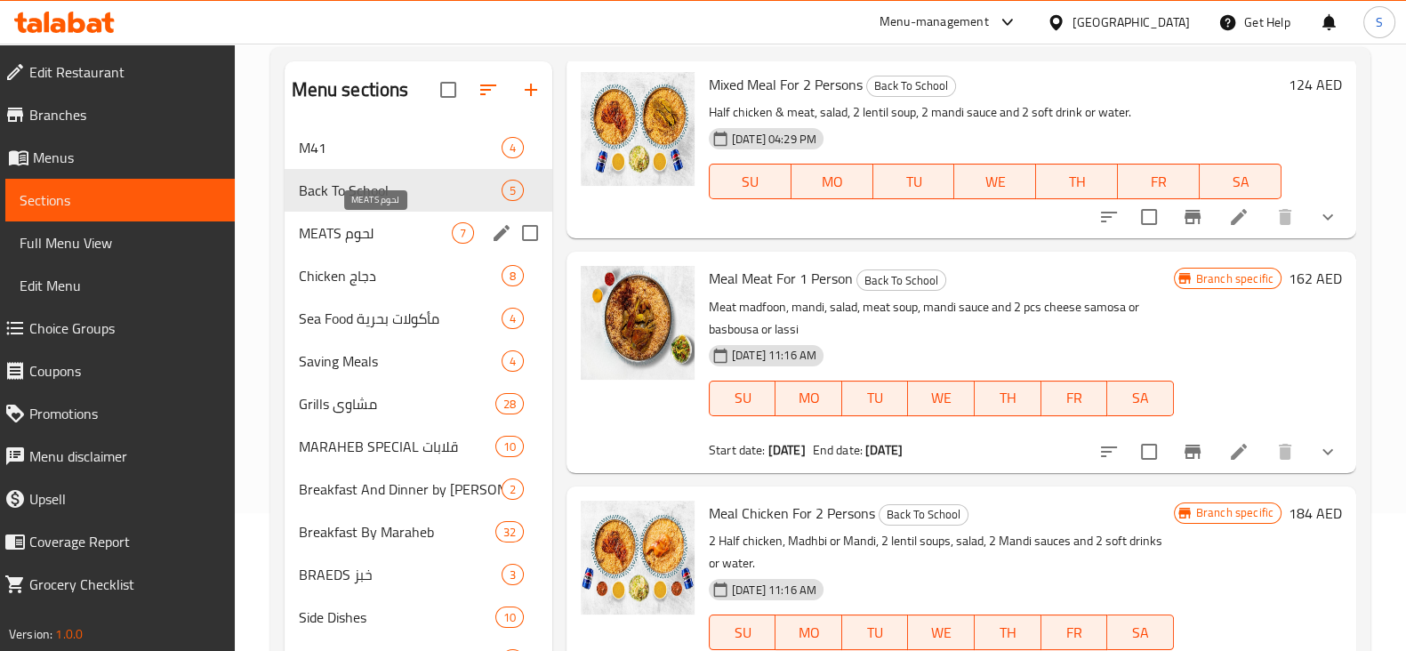
click at [361, 234] on span "MEATS لحوم" at bounding box center [375, 232] width 153 height 21
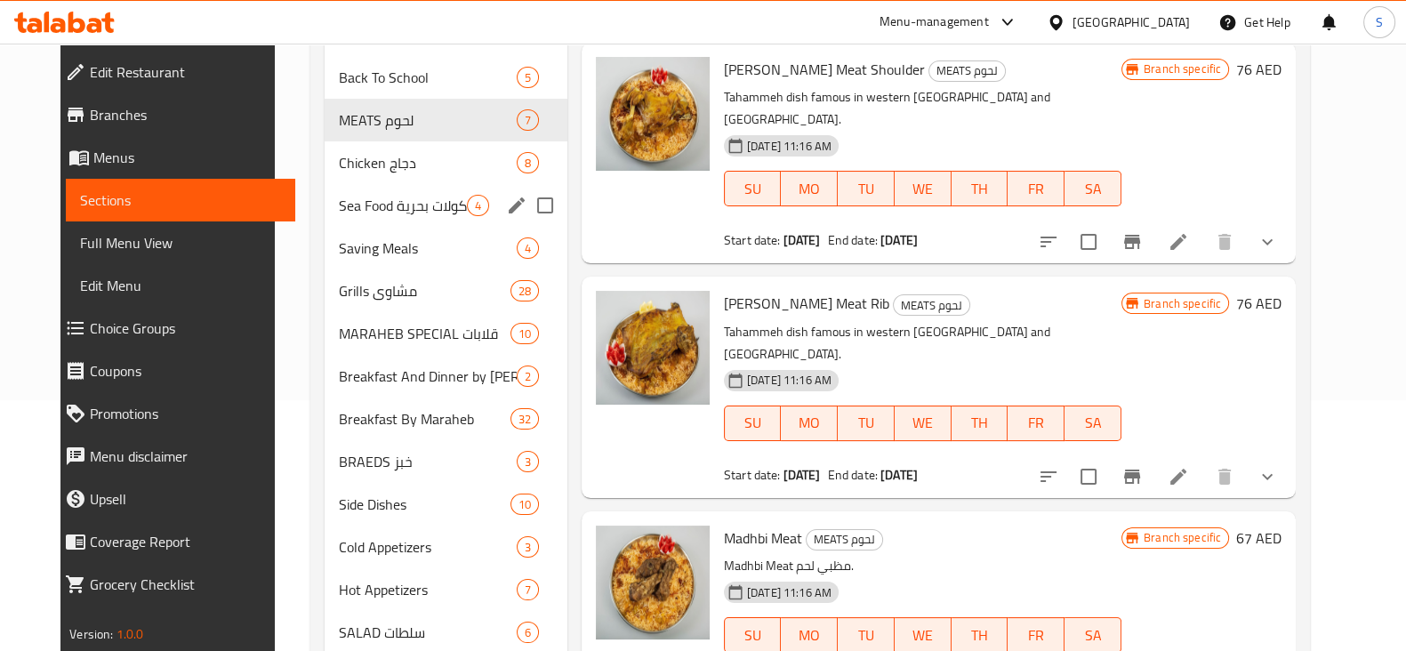
scroll to position [249, 0]
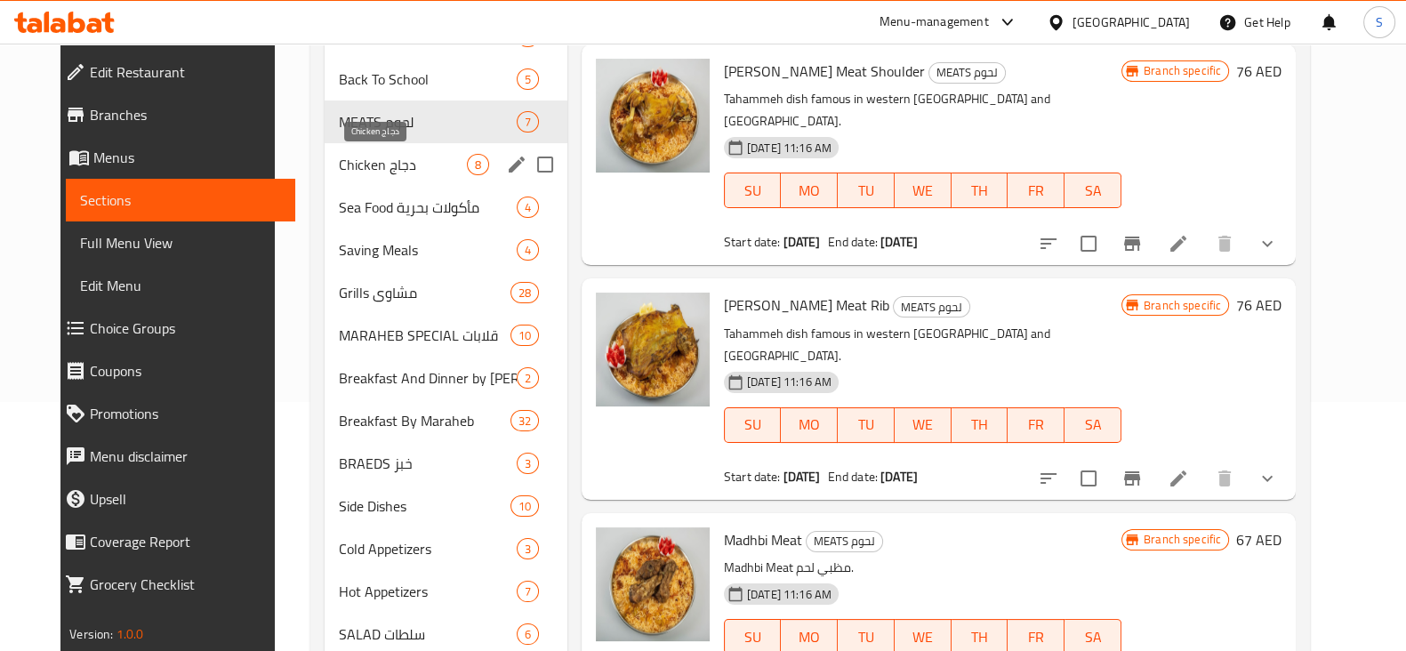
click at [391, 166] on span "Chicken دجاج" at bounding box center [403, 164] width 128 height 21
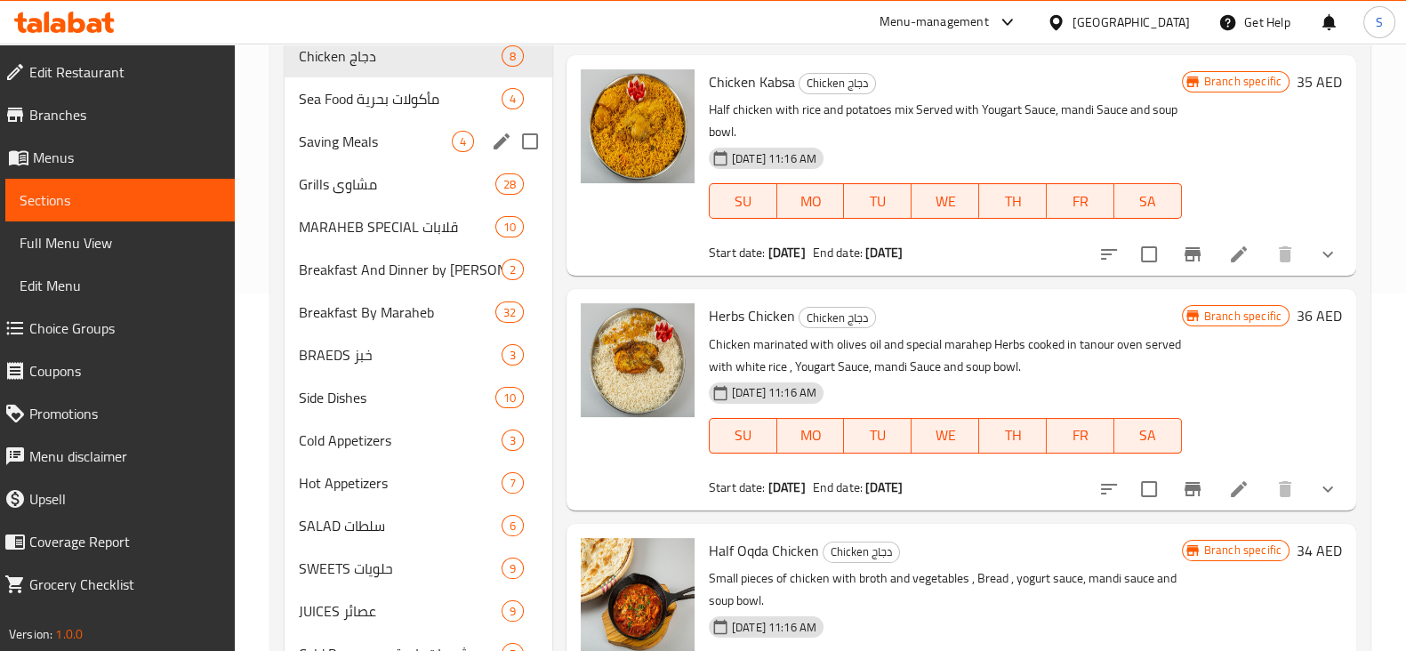
scroll to position [249, 0]
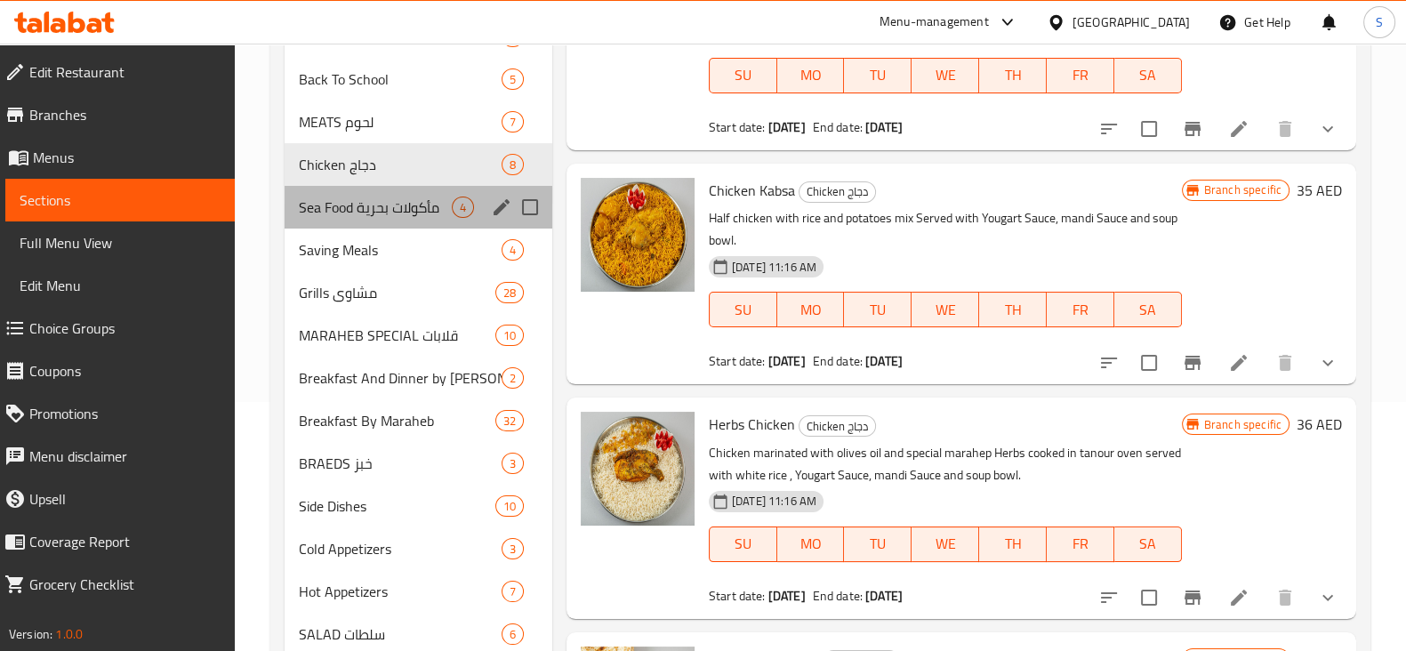
click at [397, 217] on div "Sea Food مأكولات بحرية 4" at bounding box center [419, 207] width 268 height 43
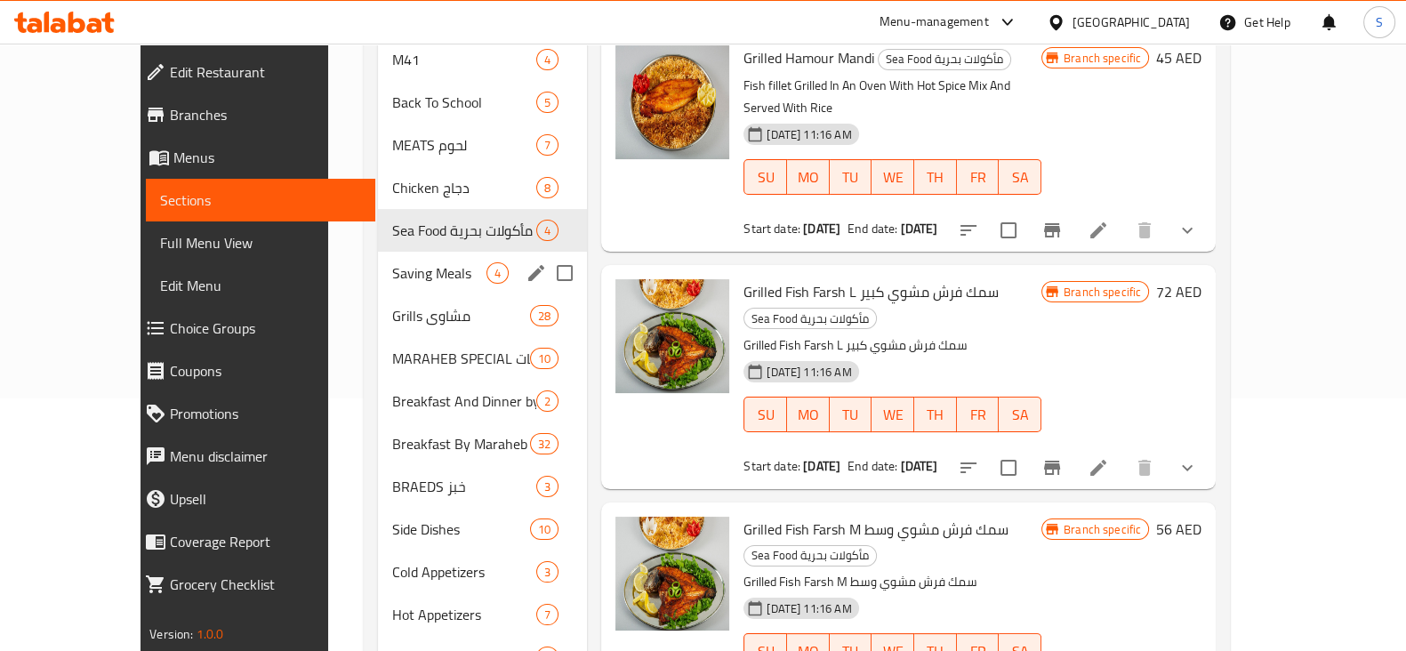
scroll to position [249, 0]
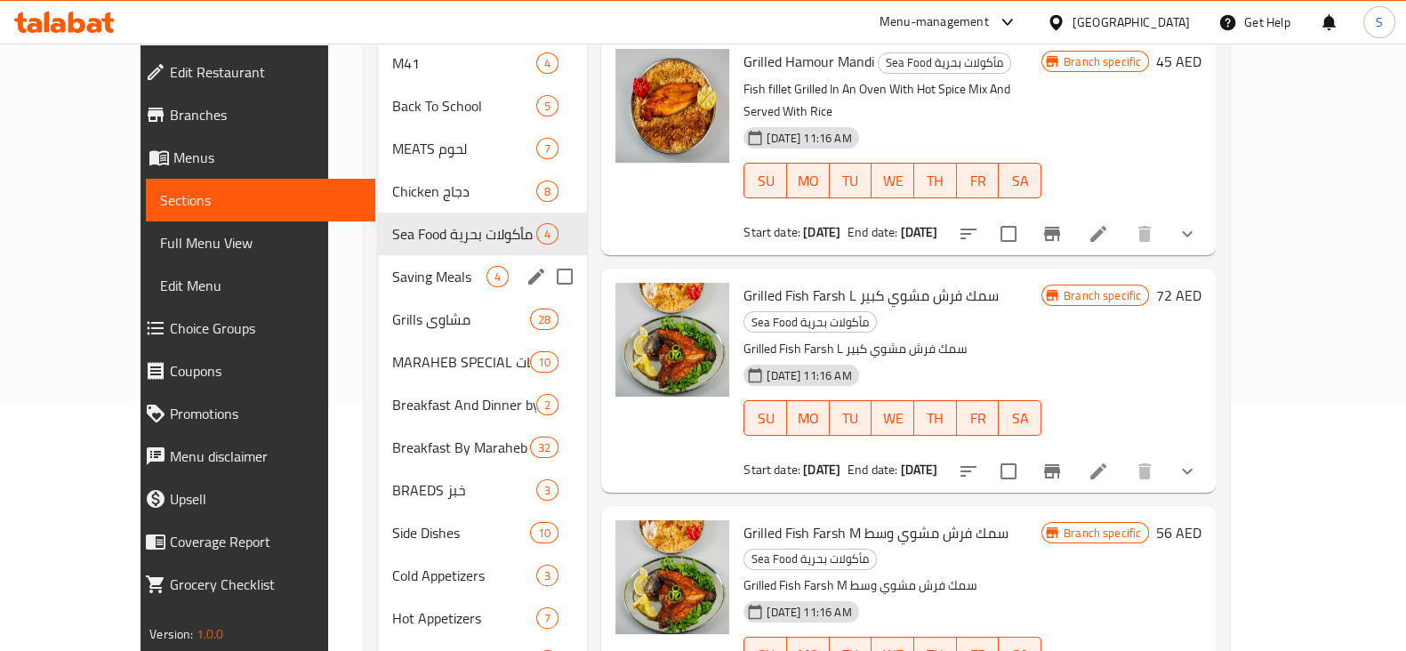
click at [387, 260] on div "Saving Meals 4" at bounding box center [483, 276] width 210 height 43
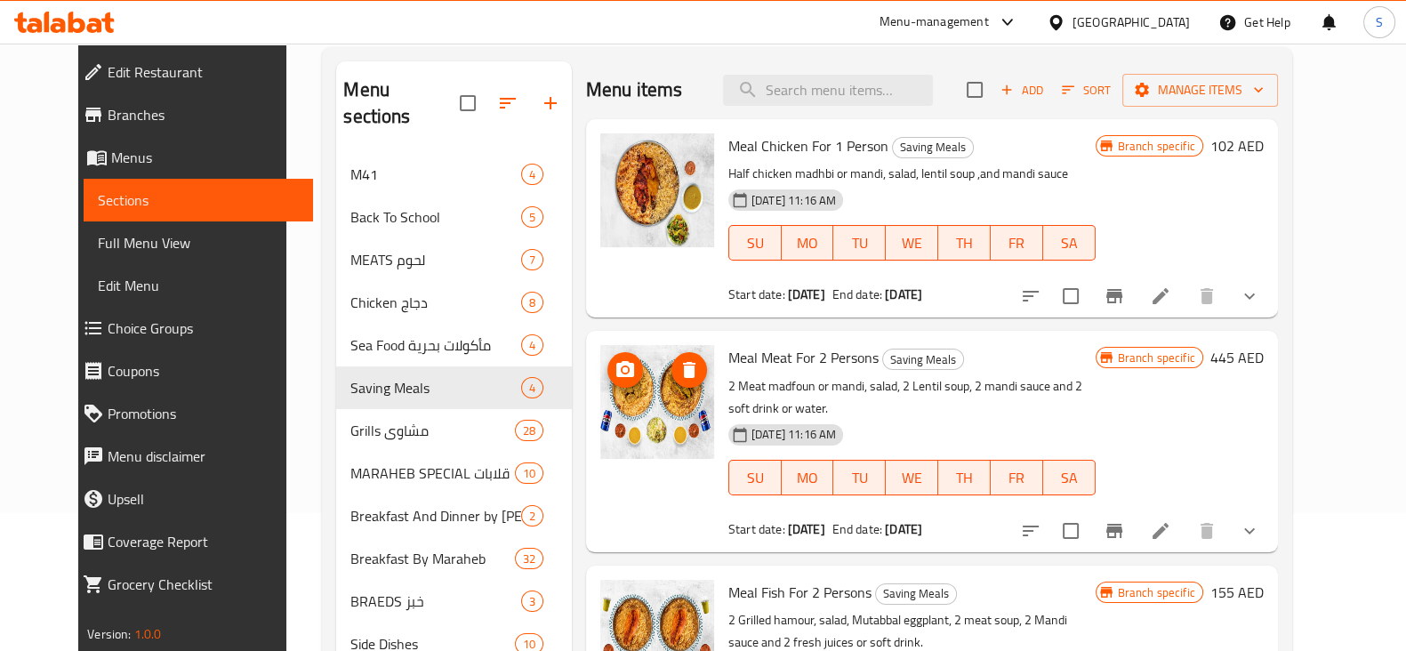
scroll to position [360, 0]
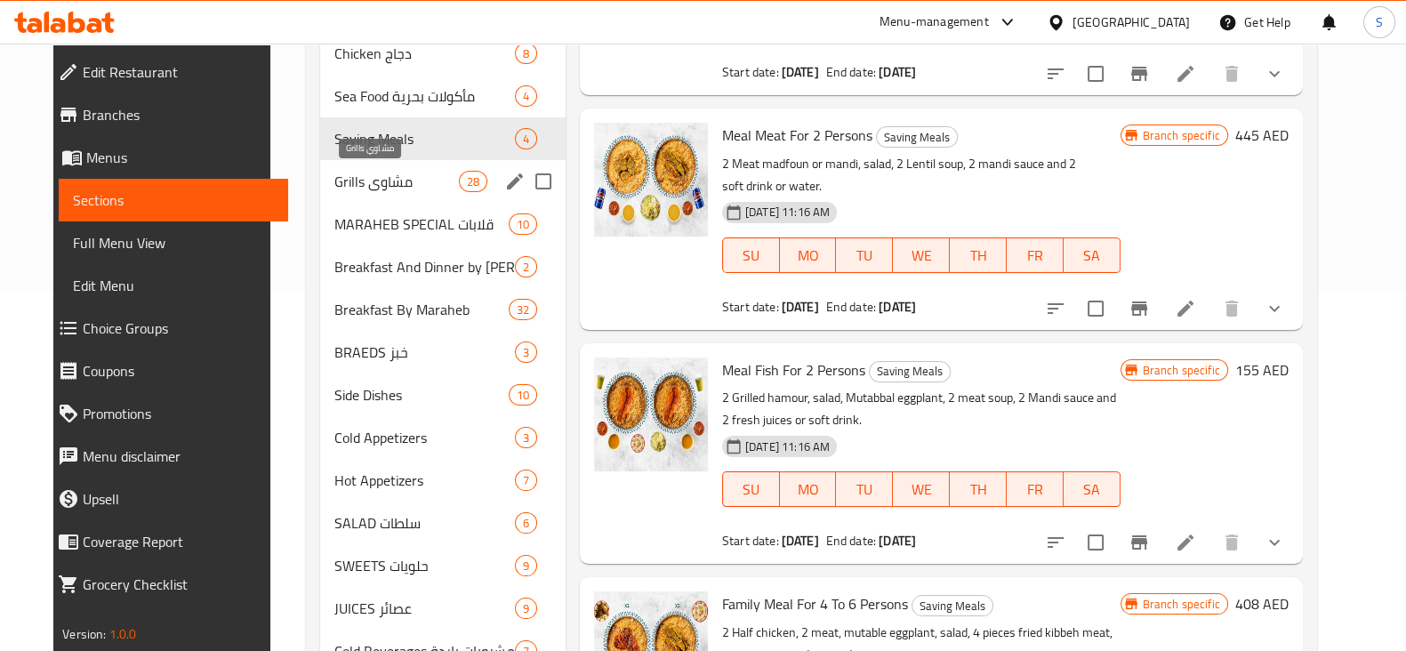
click at [369, 177] on span "Grills مشاوي" at bounding box center [396, 181] width 125 height 21
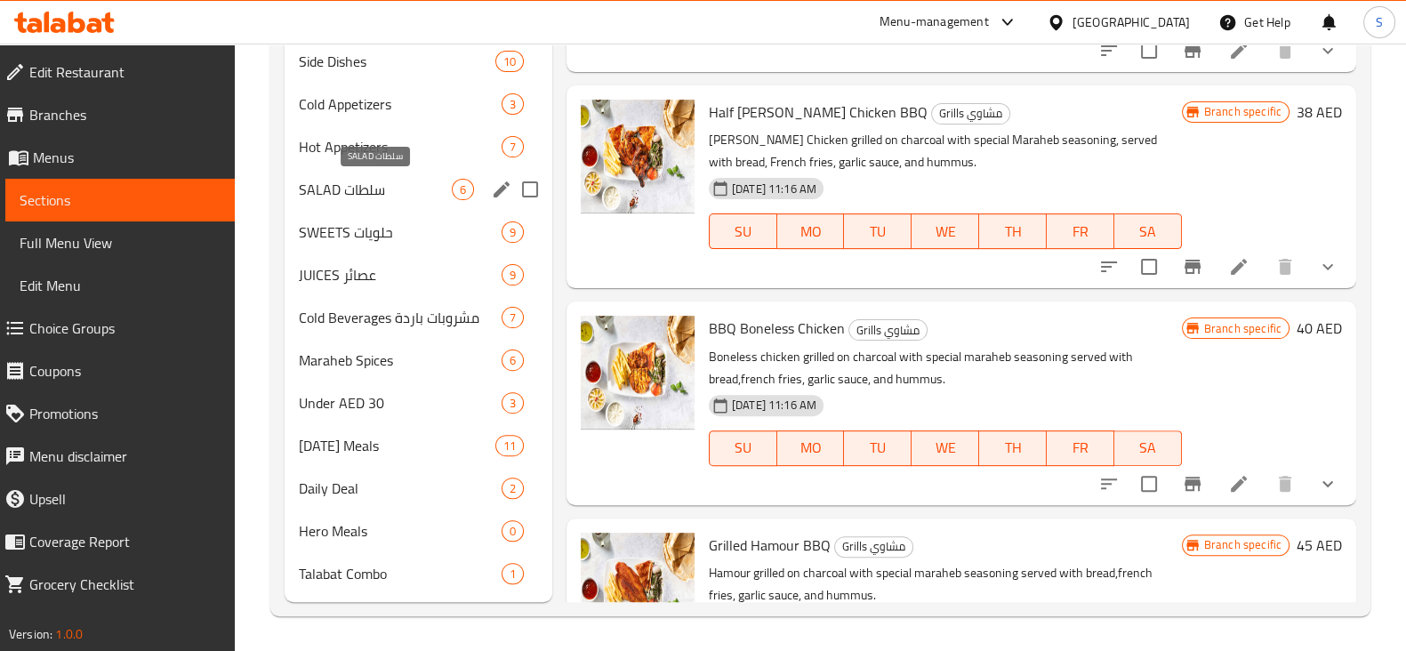
scroll to position [360, 0]
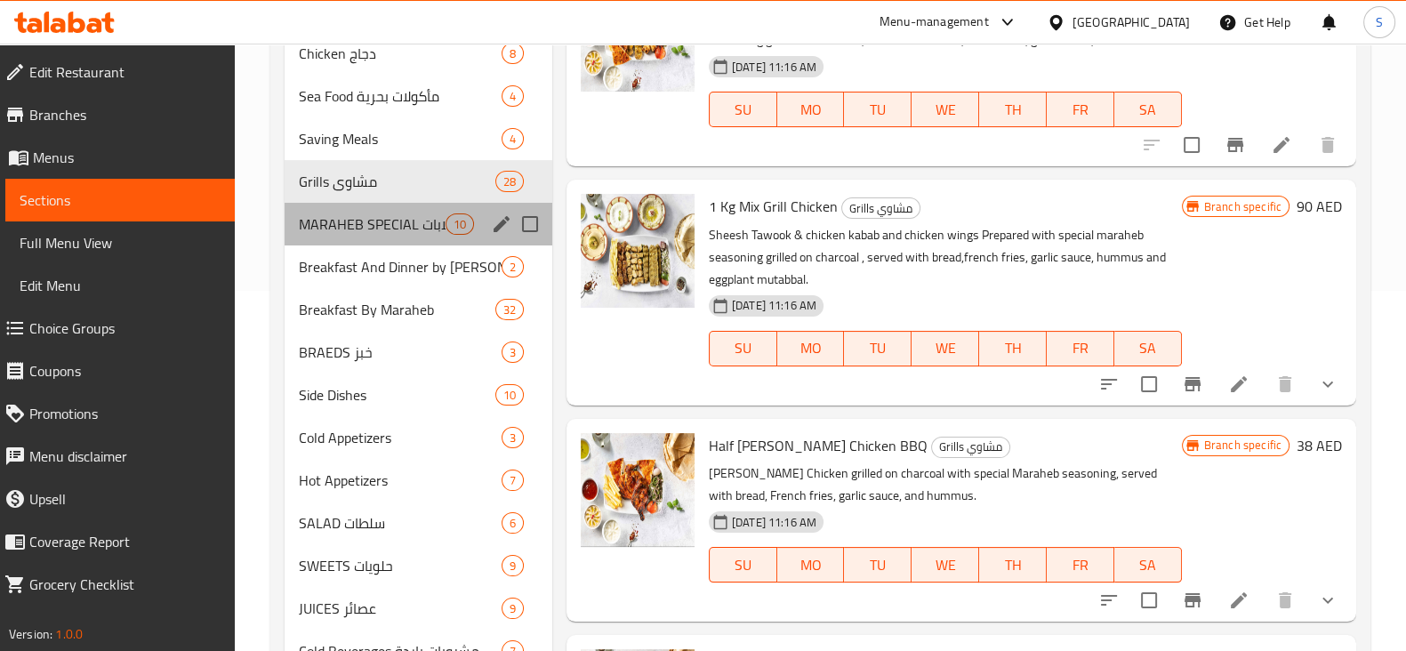
click at [376, 234] on div "MARAHEB SPECIAL قلابات 10" at bounding box center [419, 224] width 268 height 43
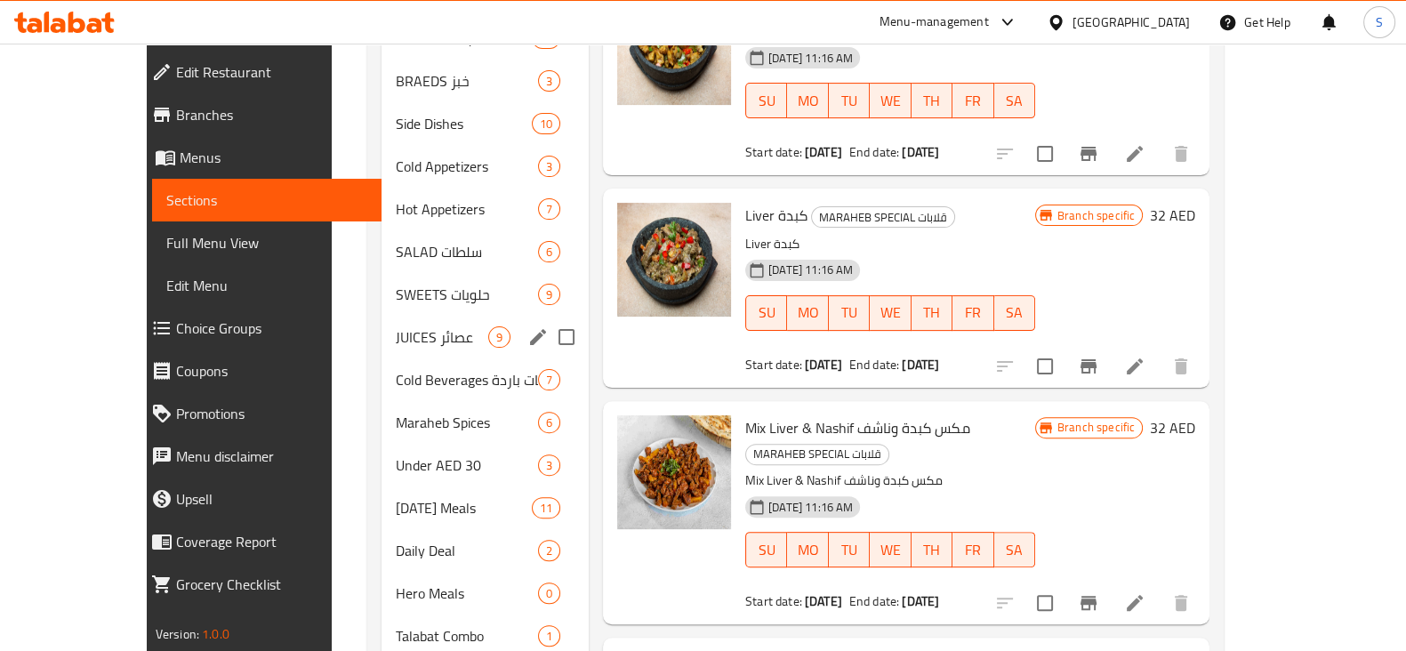
scroll to position [694, 0]
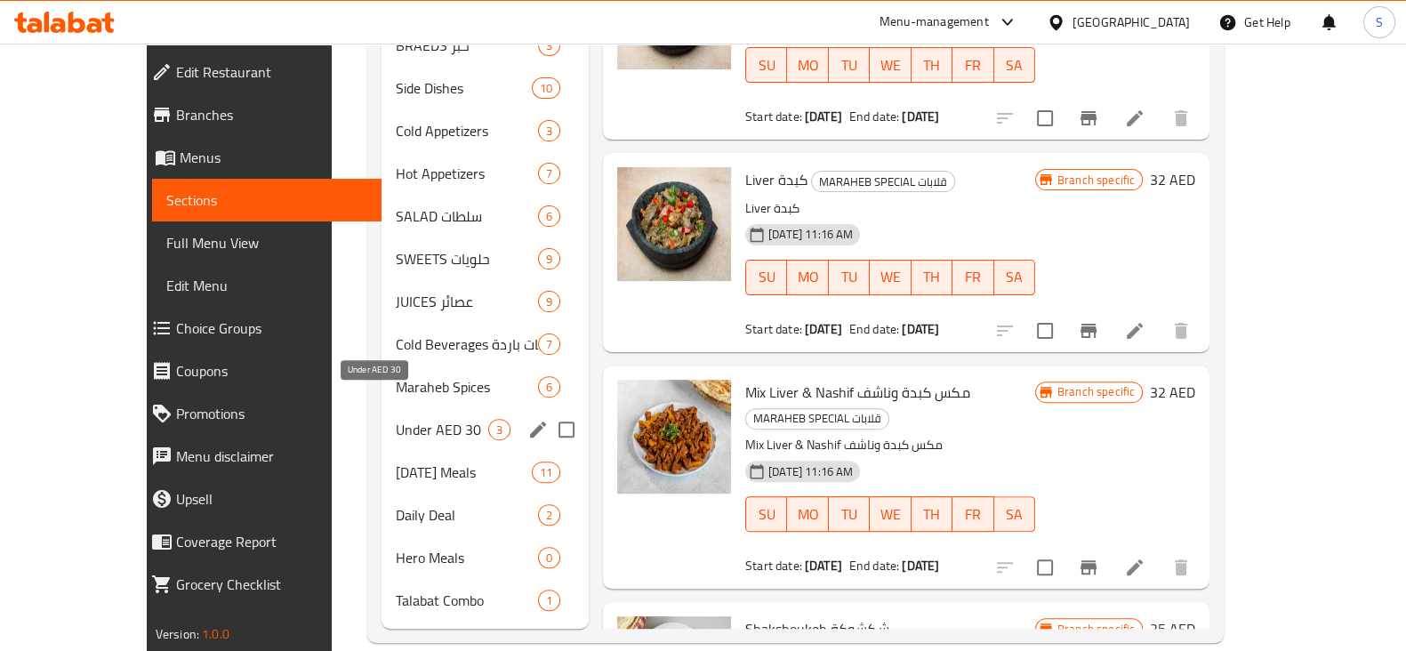
click at [430, 419] on span "Under AED 30" at bounding box center [442, 429] width 93 height 21
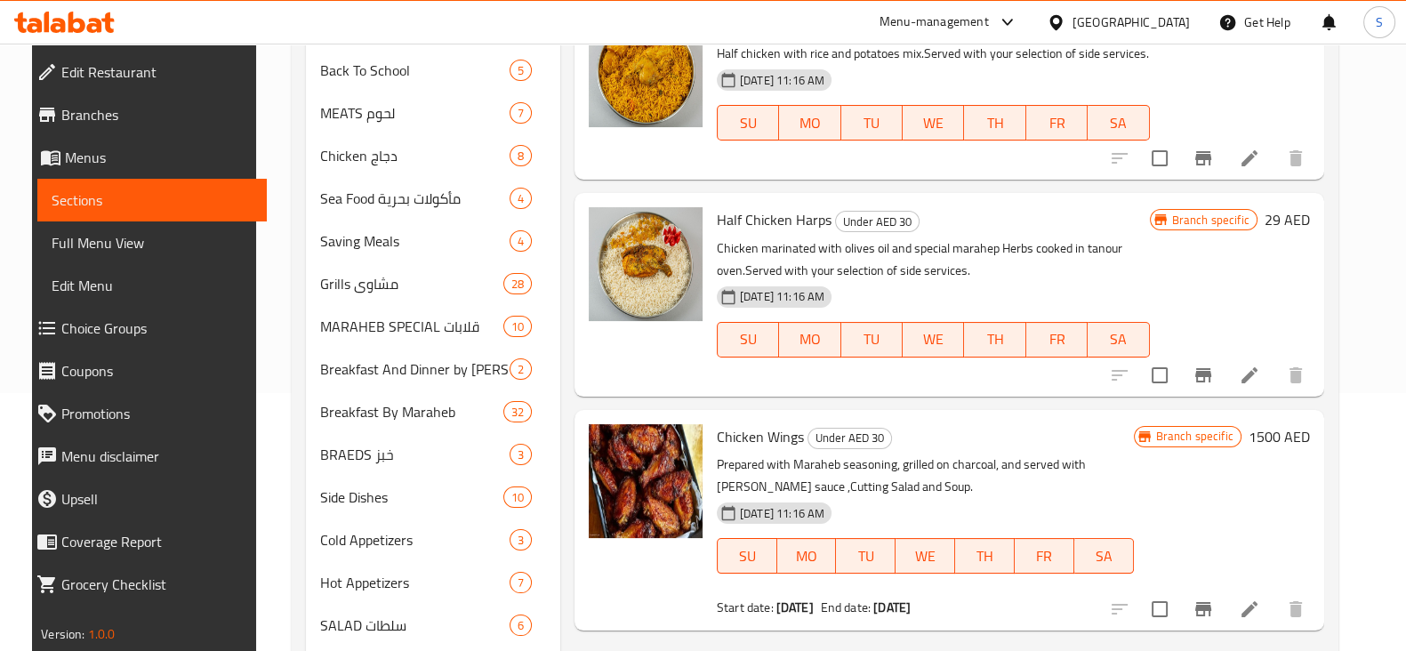
scroll to position [138, 0]
